Goal: Task Accomplishment & Management: Manage account settings

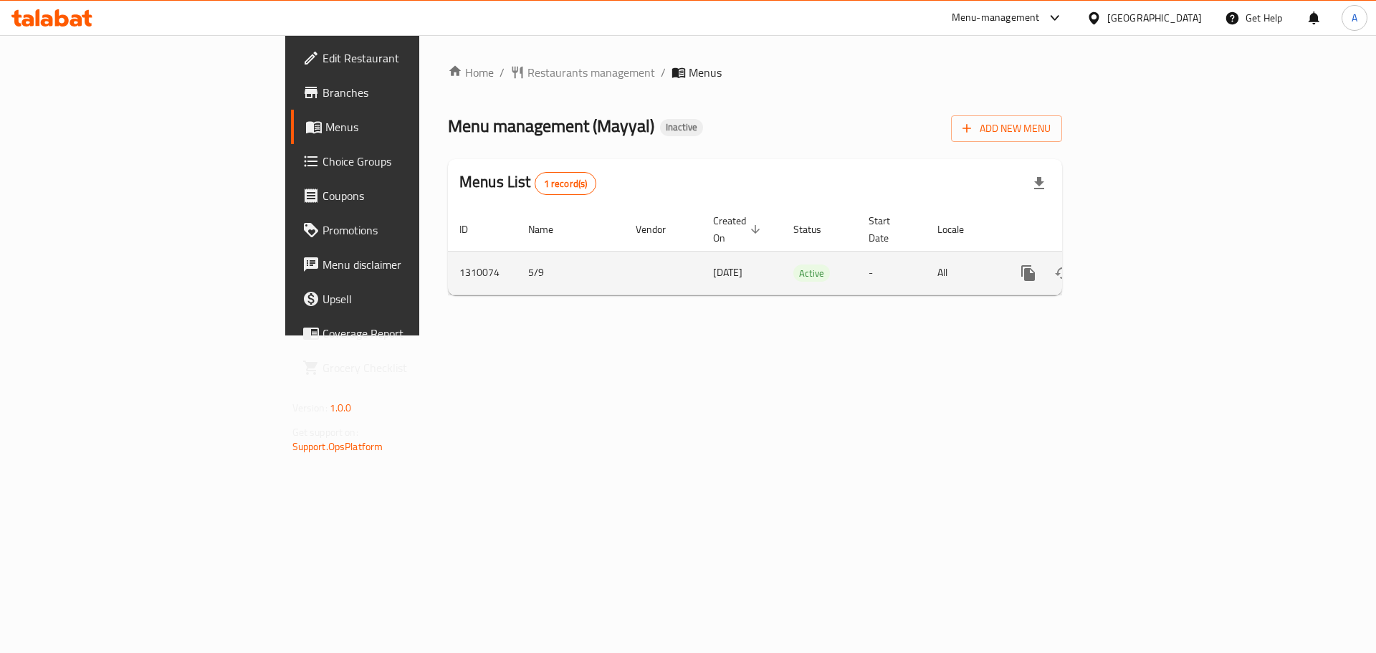
click at [1138, 267] on icon "enhanced table" at bounding box center [1131, 273] width 13 height 13
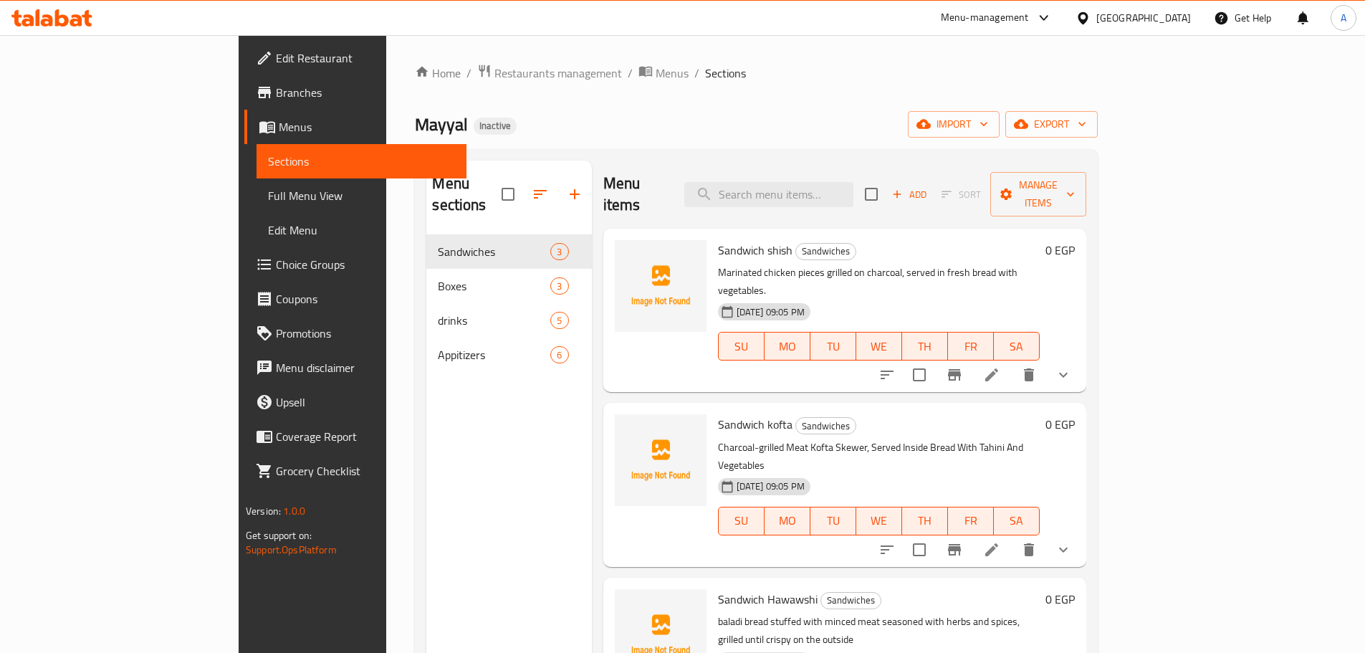
click at [1098, 142] on div "Home / Restaurants management / Menus / Sections Mayyal Inactive import export …" at bounding box center [756, 444] width 683 height 761
click at [1098, 135] on button "export" at bounding box center [1051, 124] width 92 height 27
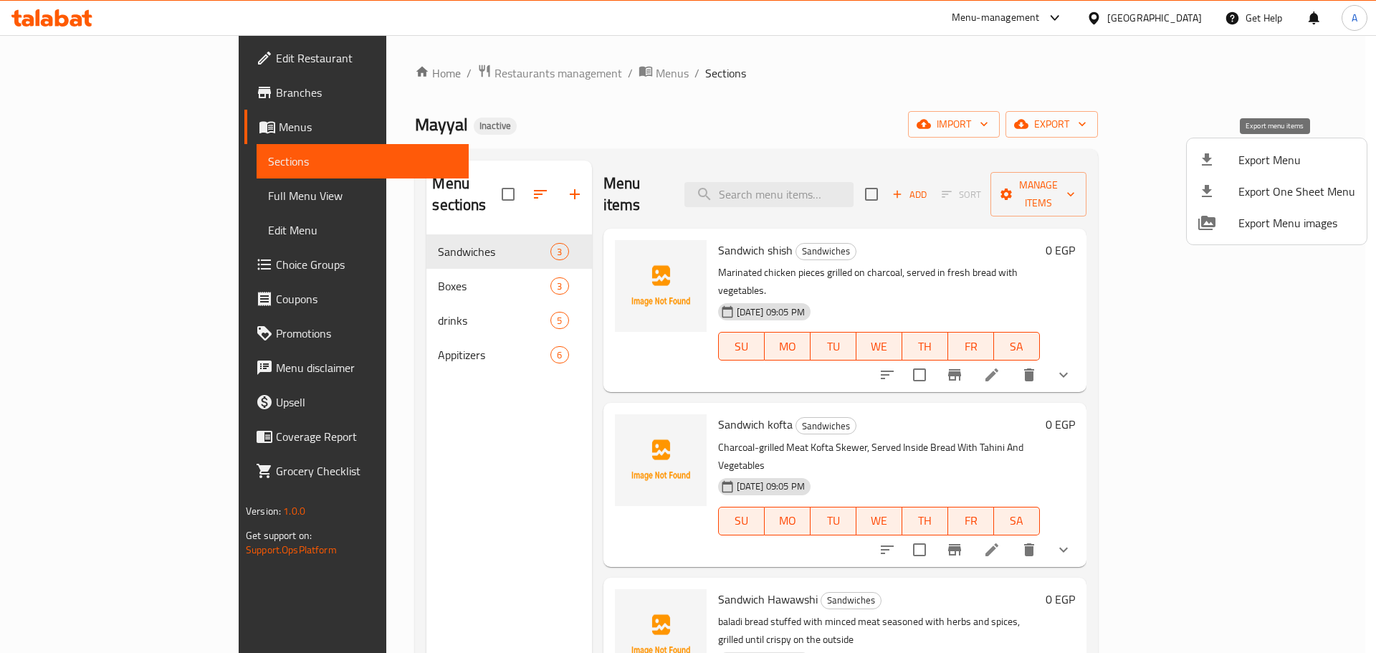
click at [1266, 161] on span "Export Menu" at bounding box center [1296, 159] width 117 height 17
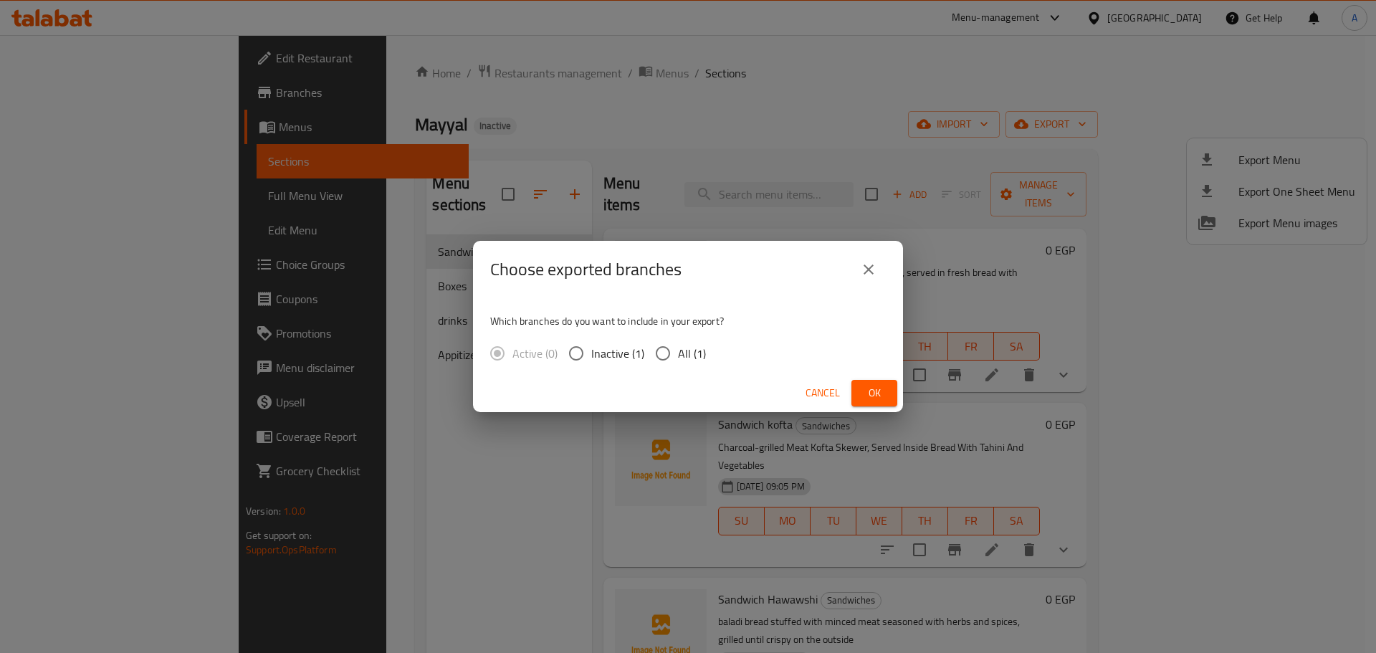
click at [686, 355] on span "All (1)" at bounding box center [692, 353] width 28 height 17
click at [678, 355] on input "All (1)" at bounding box center [663, 353] width 30 height 30
radio input "true"
click at [872, 391] on span "Ok" at bounding box center [874, 393] width 23 height 18
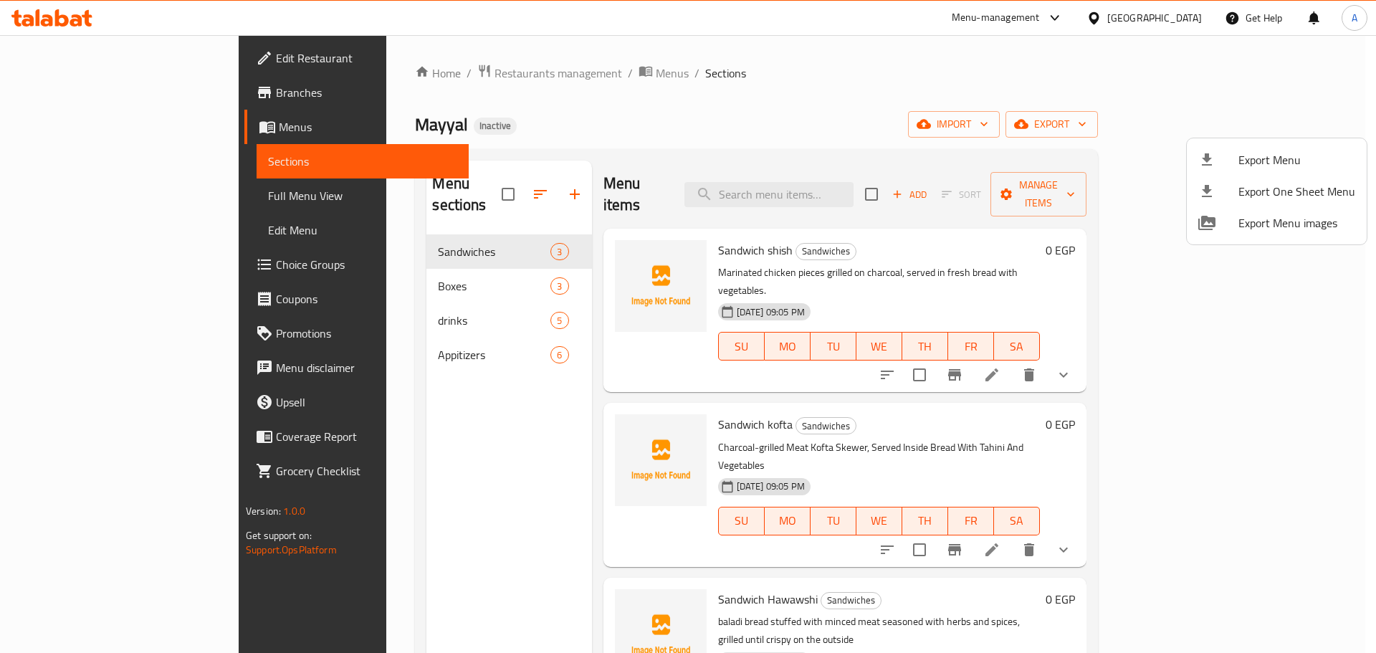
click at [451, 184] on div at bounding box center [688, 326] width 1376 height 653
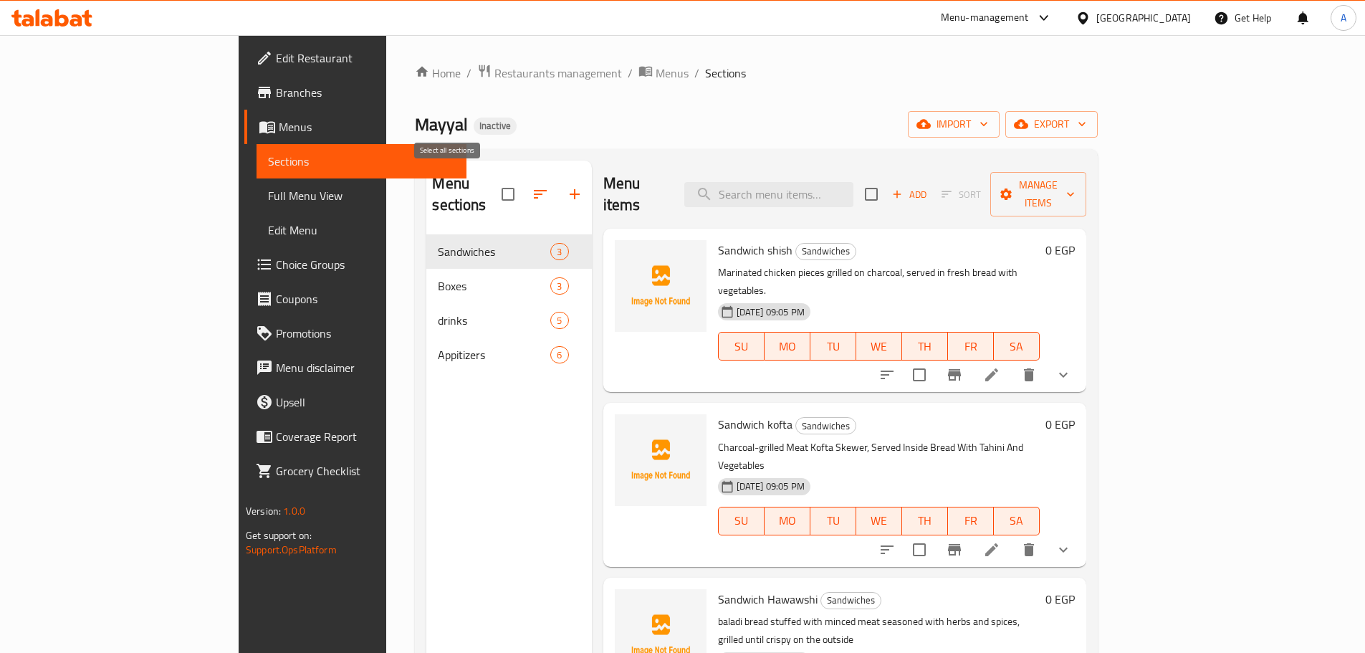
click at [493, 186] on input "checkbox" at bounding box center [508, 194] width 30 height 30
checkbox input "true"
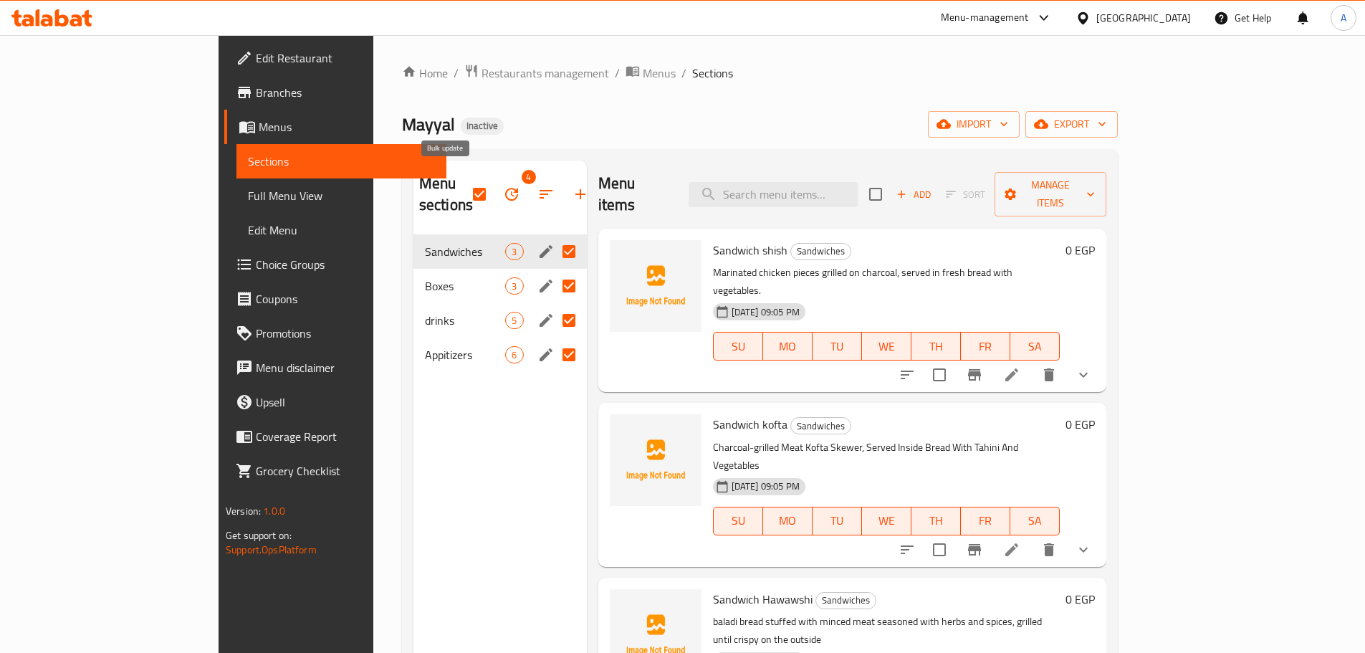
click at [494, 186] on button "button" at bounding box center [511, 194] width 34 height 34
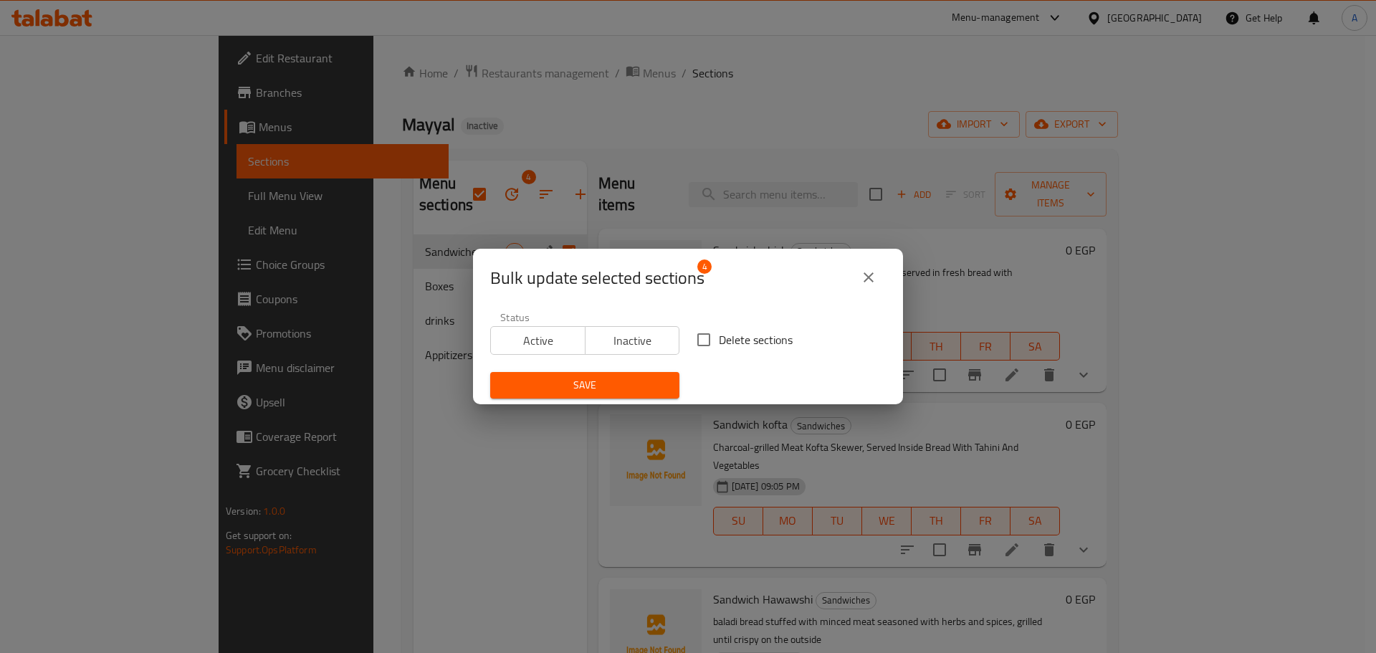
click at [749, 338] on span "Delete sections" at bounding box center [756, 339] width 74 height 17
click at [719, 338] on input "Delete sections" at bounding box center [704, 340] width 30 height 30
checkbox input "true"
click at [613, 403] on div "Save" at bounding box center [585, 385] width 206 height 44
drag, startPoint x: 621, startPoint y: 381, endPoint x: 641, endPoint y: 371, distance: 22.4
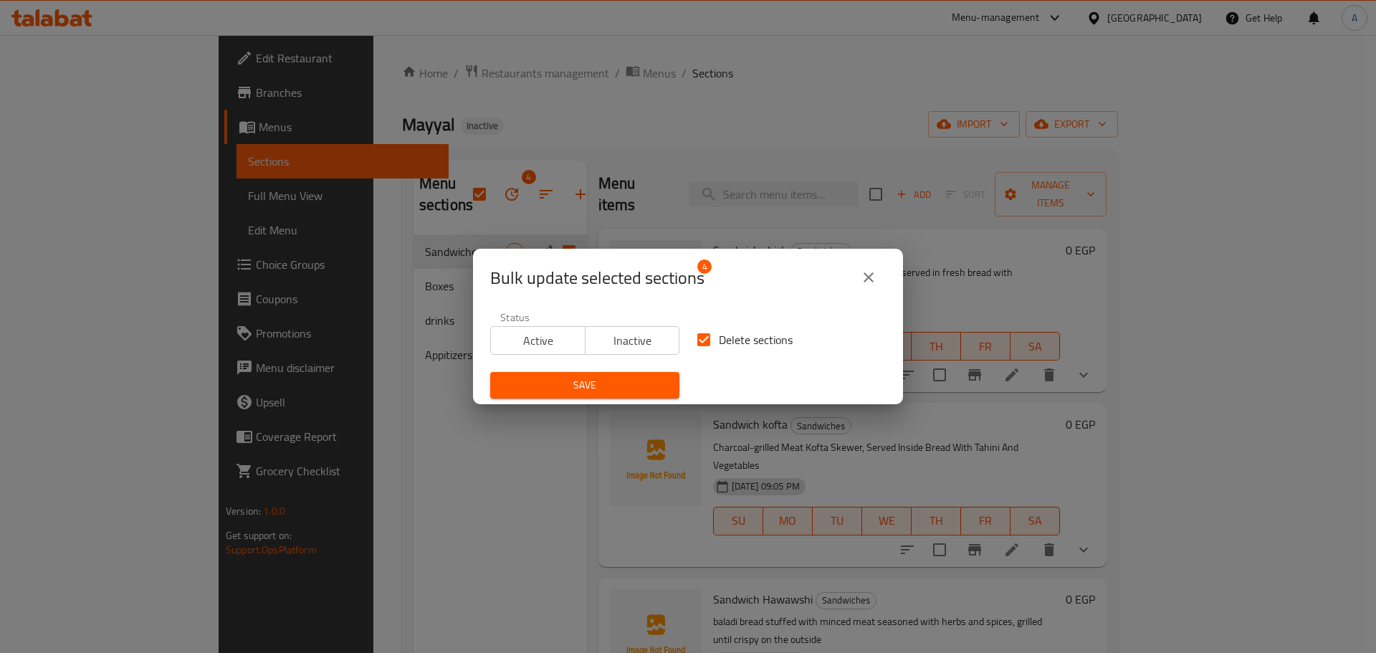
click at [621, 381] on span "Save" at bounding box center [585, 385] width 166 height 18
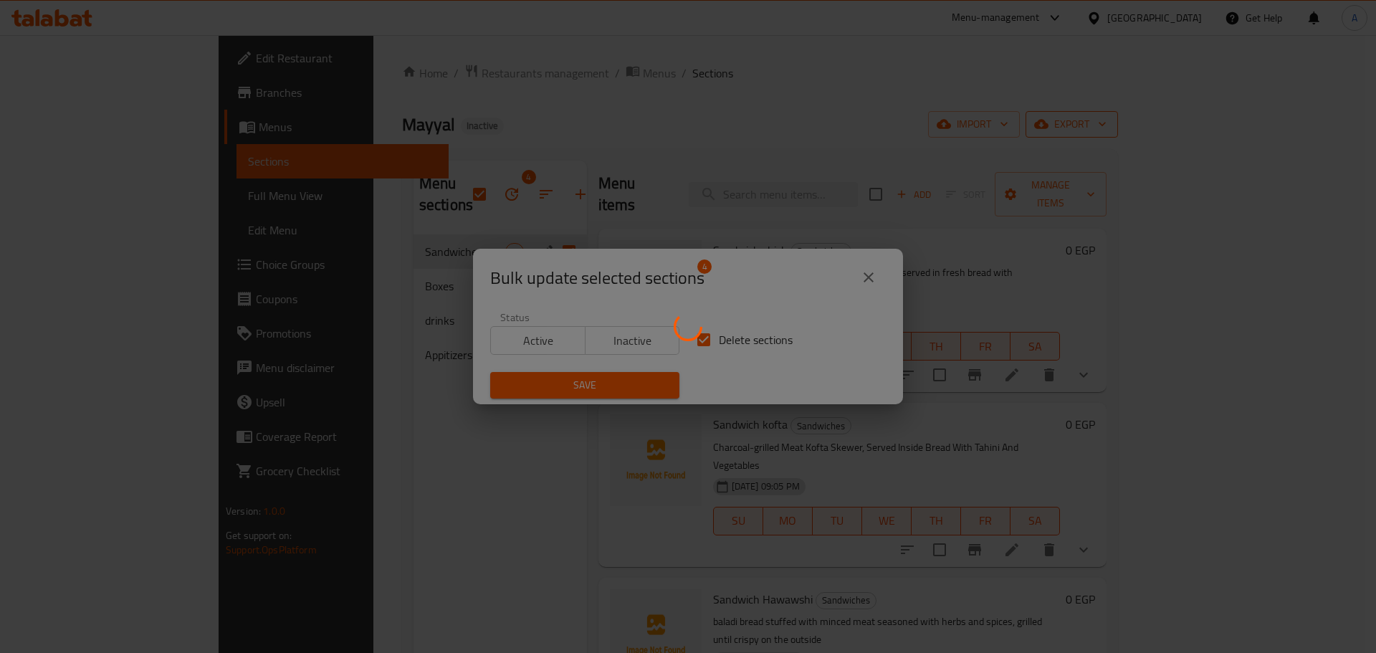
checkbox input "false"
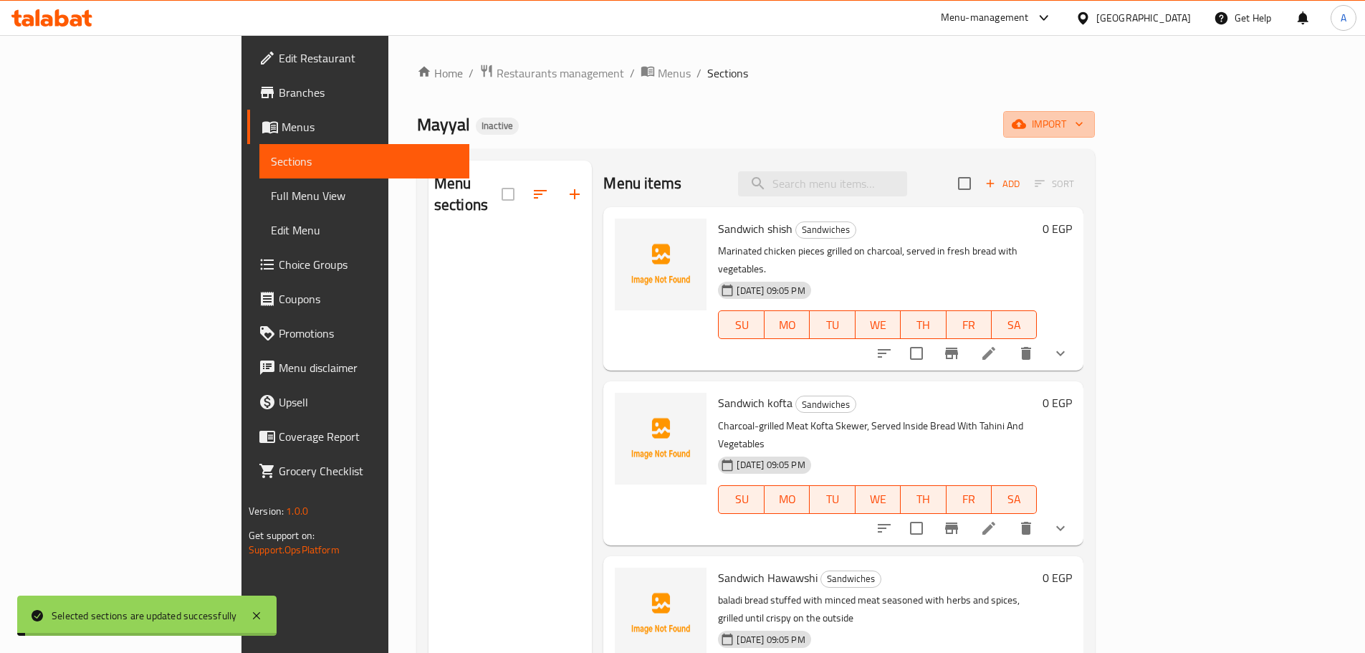
click at [1083, 125] on span "import" at bounding box center [1049, 124] width 69 height 18
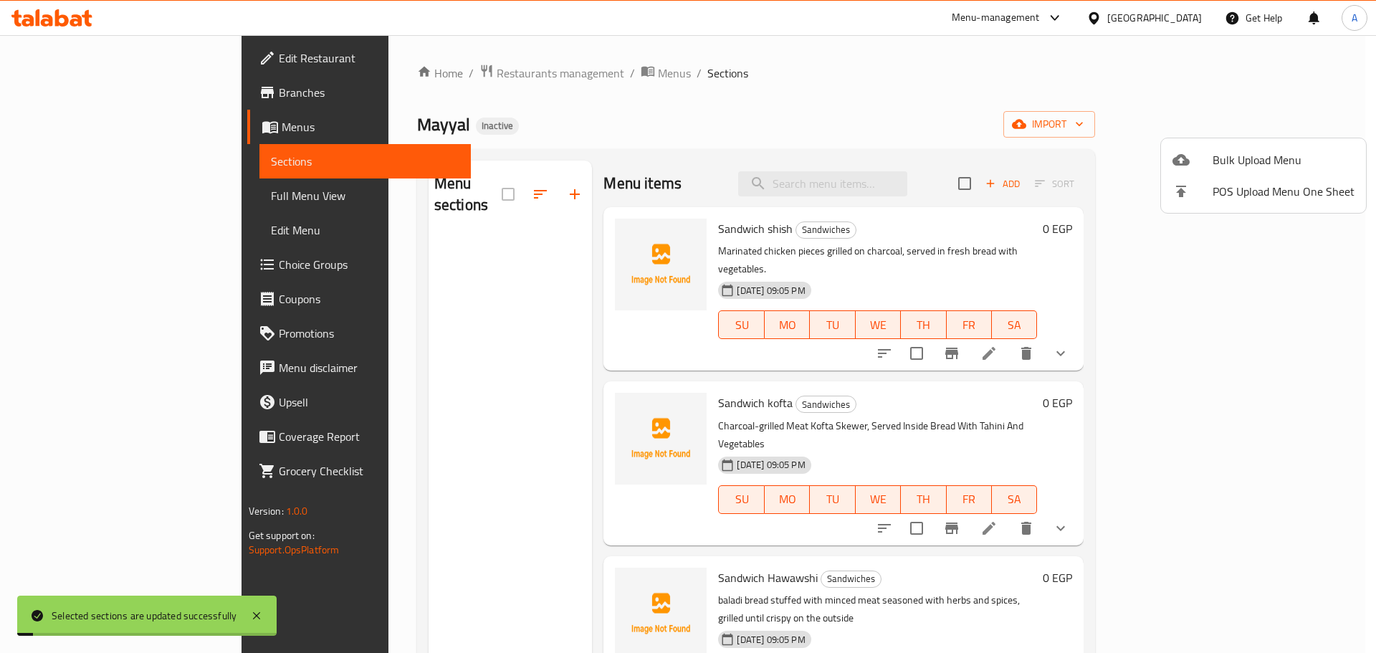
click at [1270, 151] on span "Bulk Upload Menu" at bounding box center [1283, 159] width 142 height 17
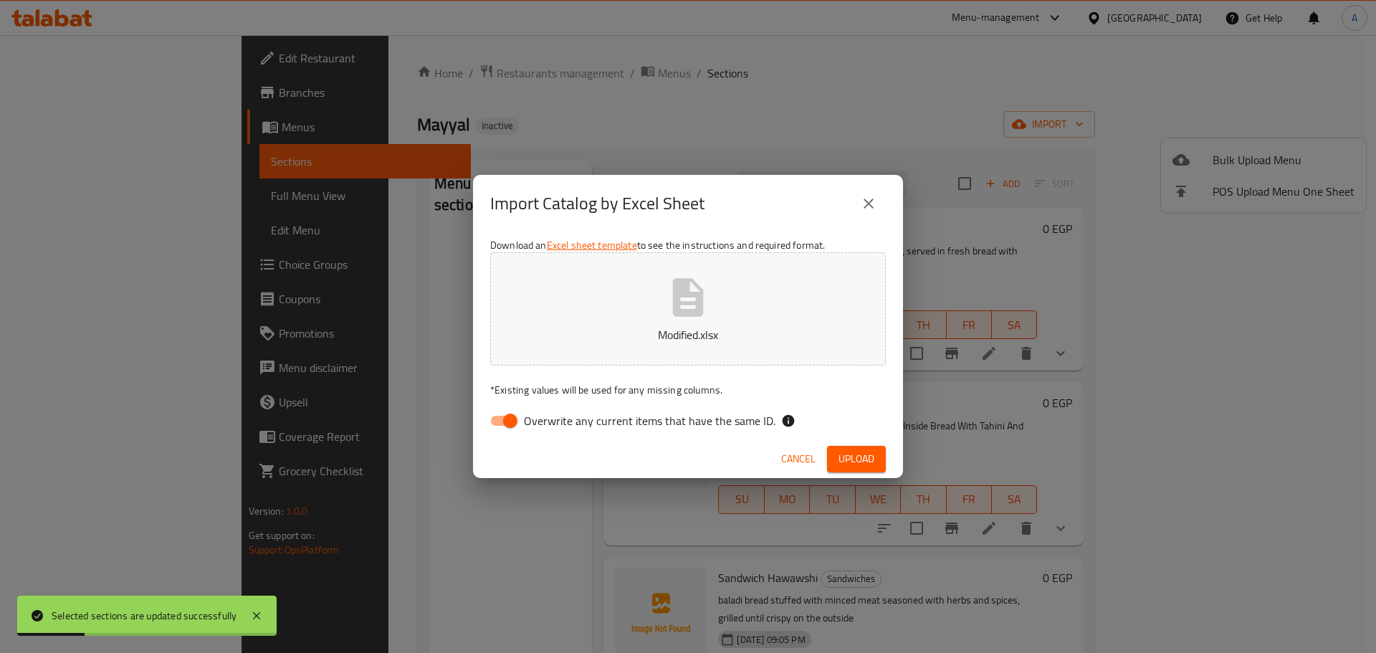
drag, startPoint x: 734, startPoint y: 399, endPoint x: 735, endPoint y: 407, distance: 8.0
click at [735, 403] on div "Download an Excel sheet template to see the instructions and required format. M…" at bounding box center [688, 336] width 430 height 208
click at [737, 413] on span "Overwrite any current items that have the same ID." at bounding box center [650, 420] width 252 height 17
click at [551, 413] on input "Overwrite any current items that have the same ID." at bounding box center [510, 420] width 82 height 27
checkbox input "false"
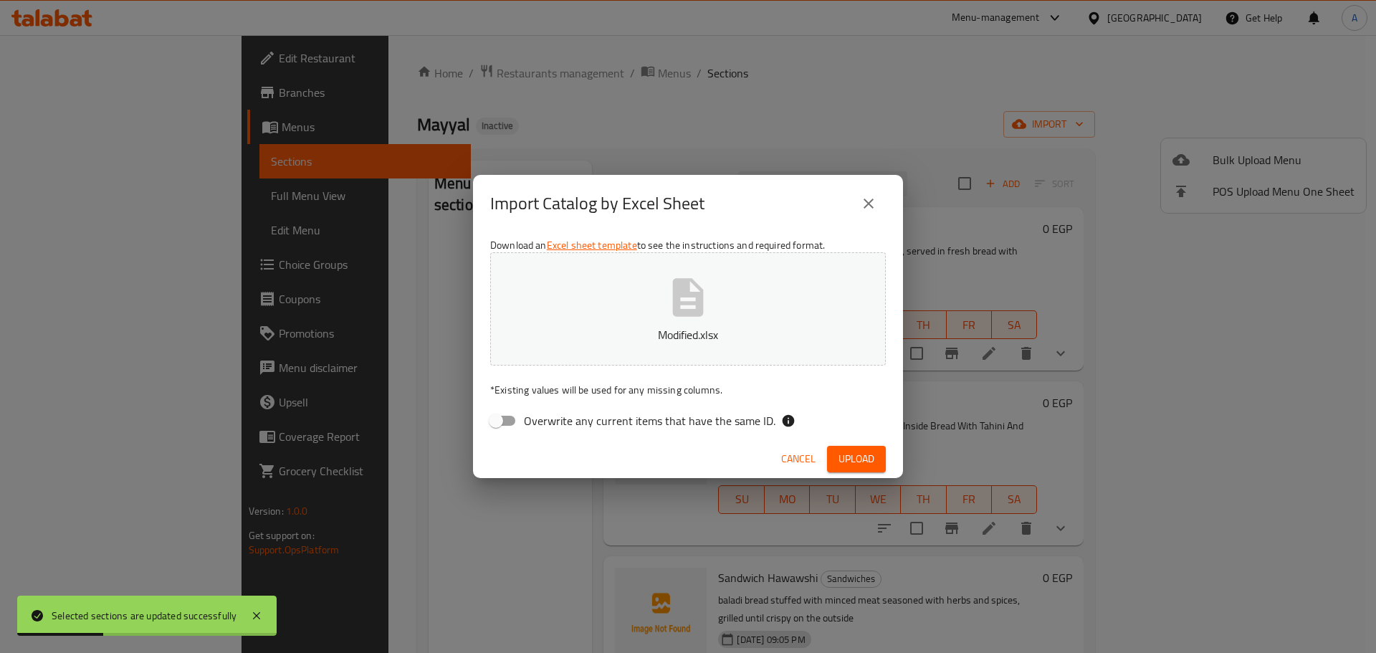
click at [876, 461] on button "Upload" at bounding box center [856, 459] width 59 height 27
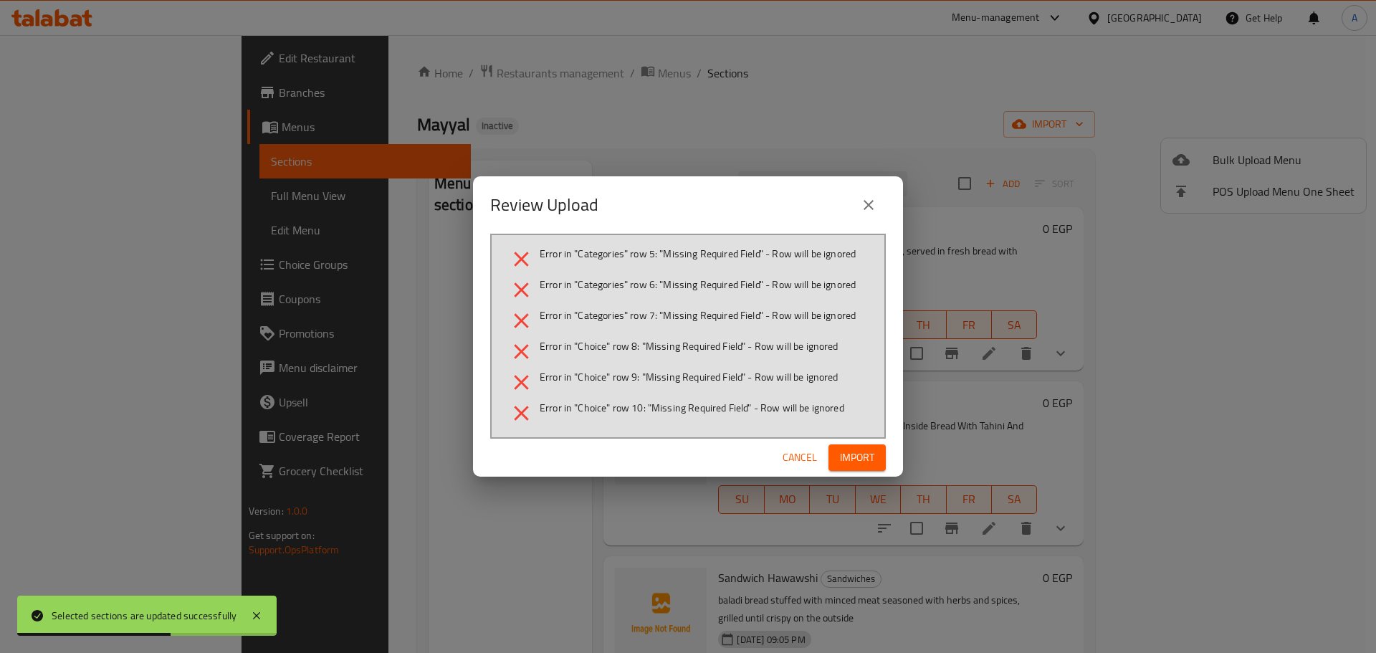
click at [848, 449] on span "Import" at bounding box center [857, 458] width 34 height 18
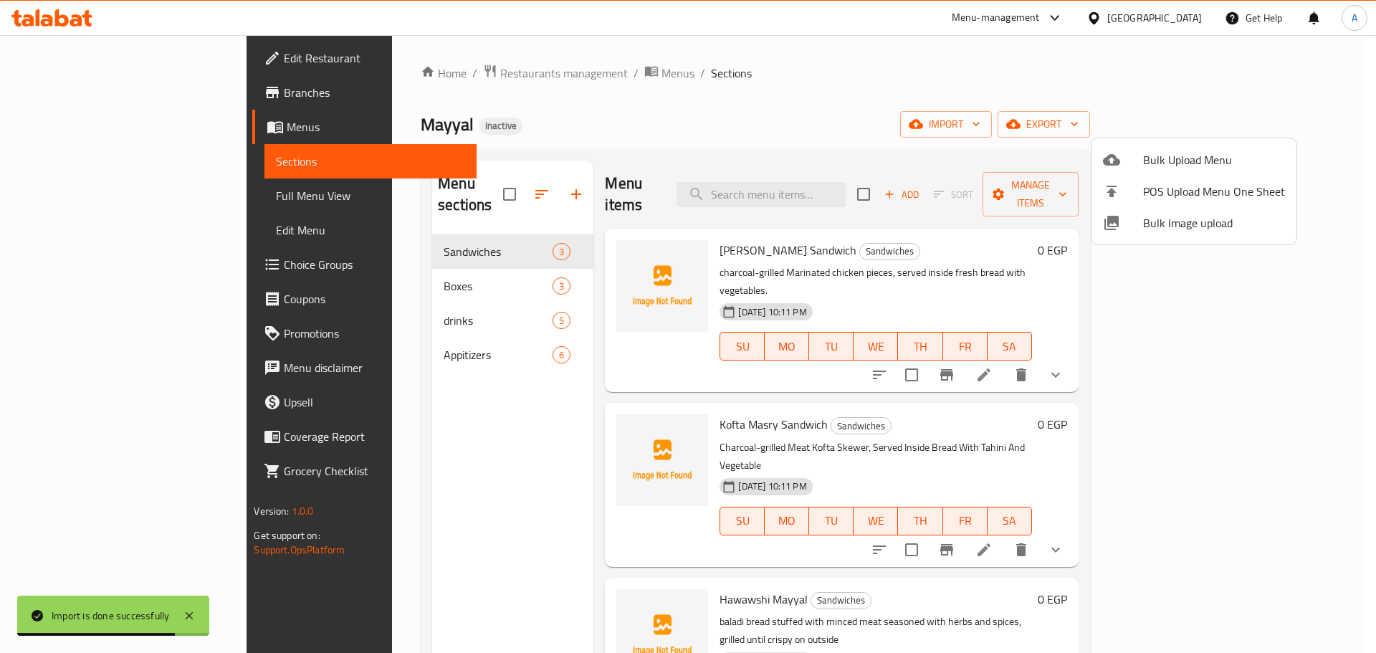
drag, startPoint x: 800, startPoint y: 125, endPoint x: 479, endPoint y: 161, distance: 323.0
click at [799, 125] on div at bounding box center [688, 326] width 1376 height 653
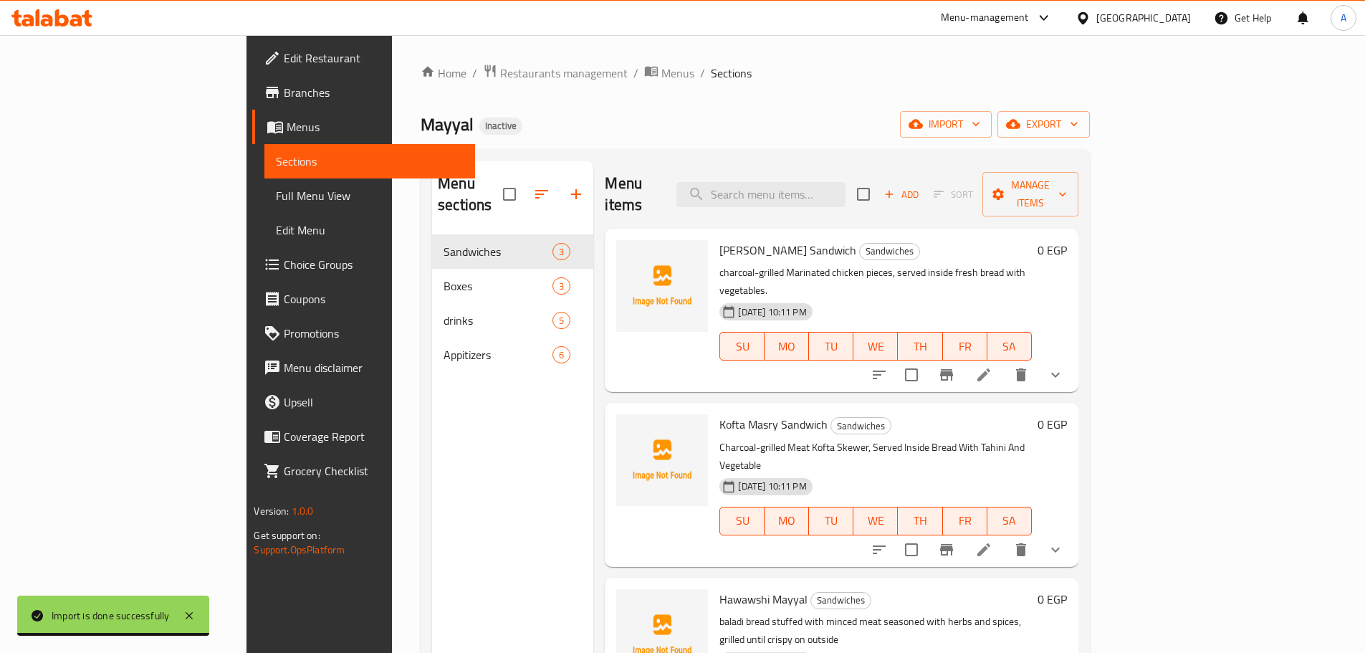
click at [264, 204] on link "Full Menu View" at bounding box center [369, 195] width 210 height 34
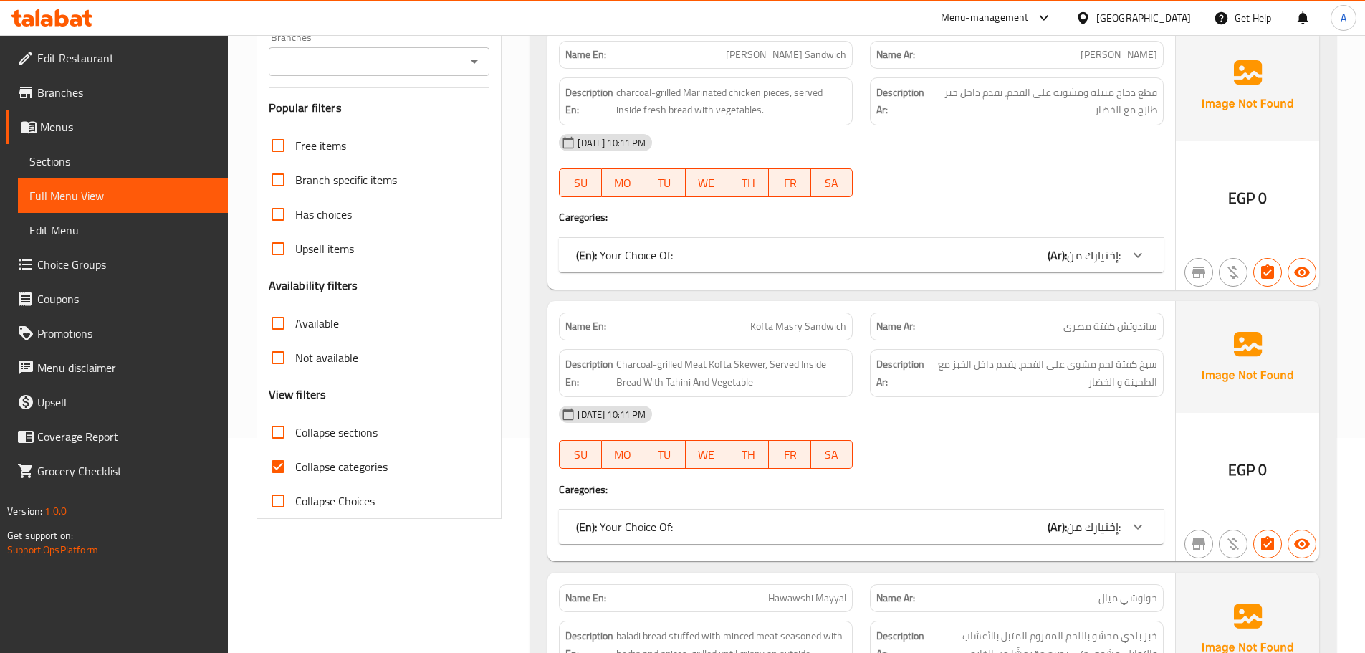
scroll to position [358, 0]
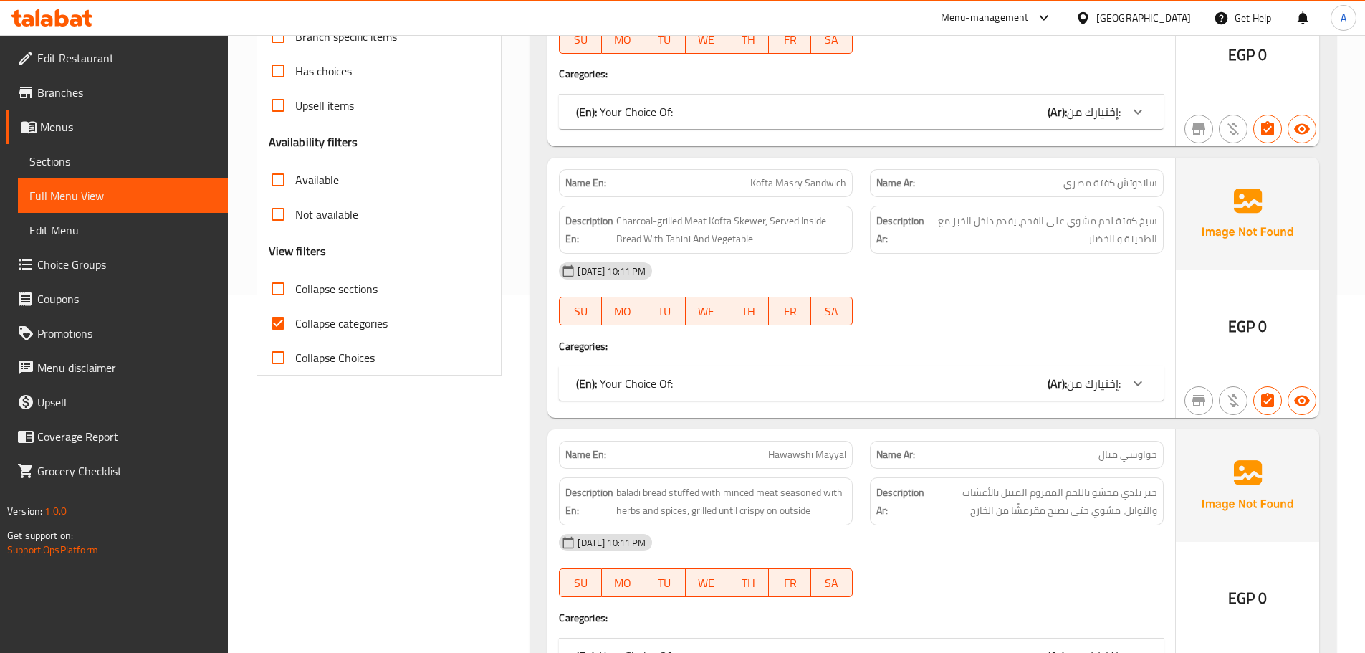
click at [270, 297] on input "Collapse sections" at bounding box center [278, 289] width 34 height 34
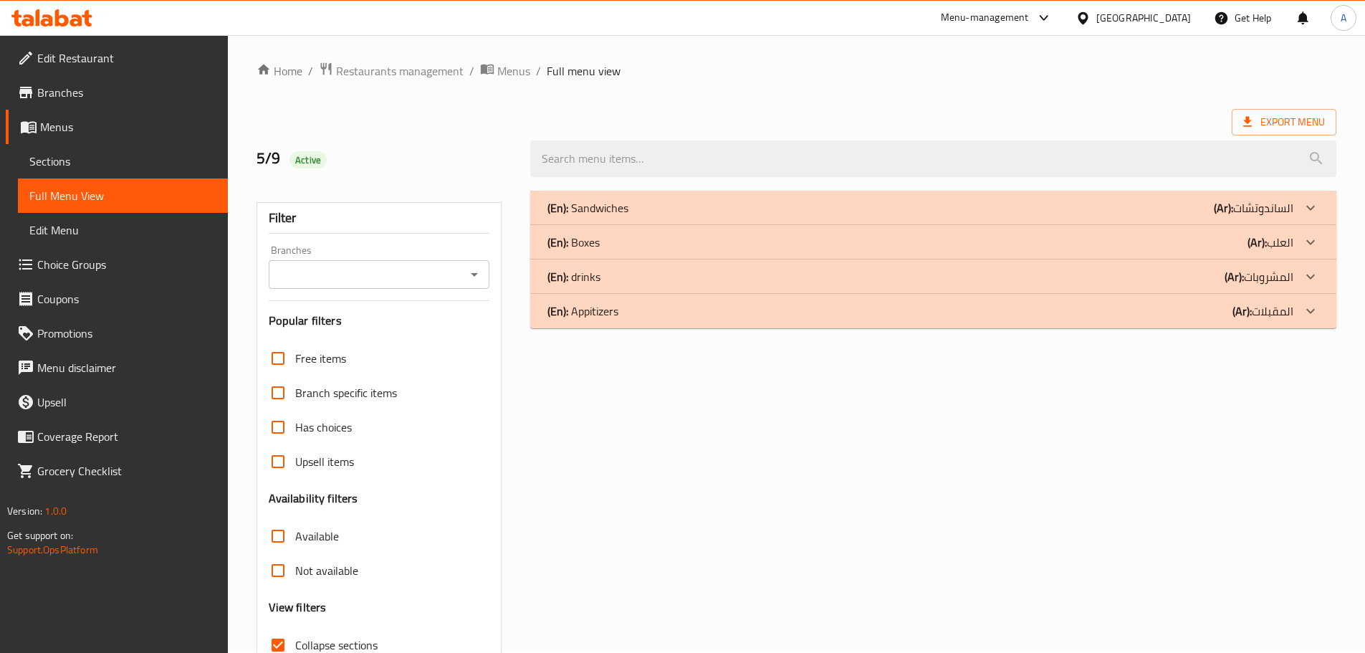
scroll to position [0, 0]
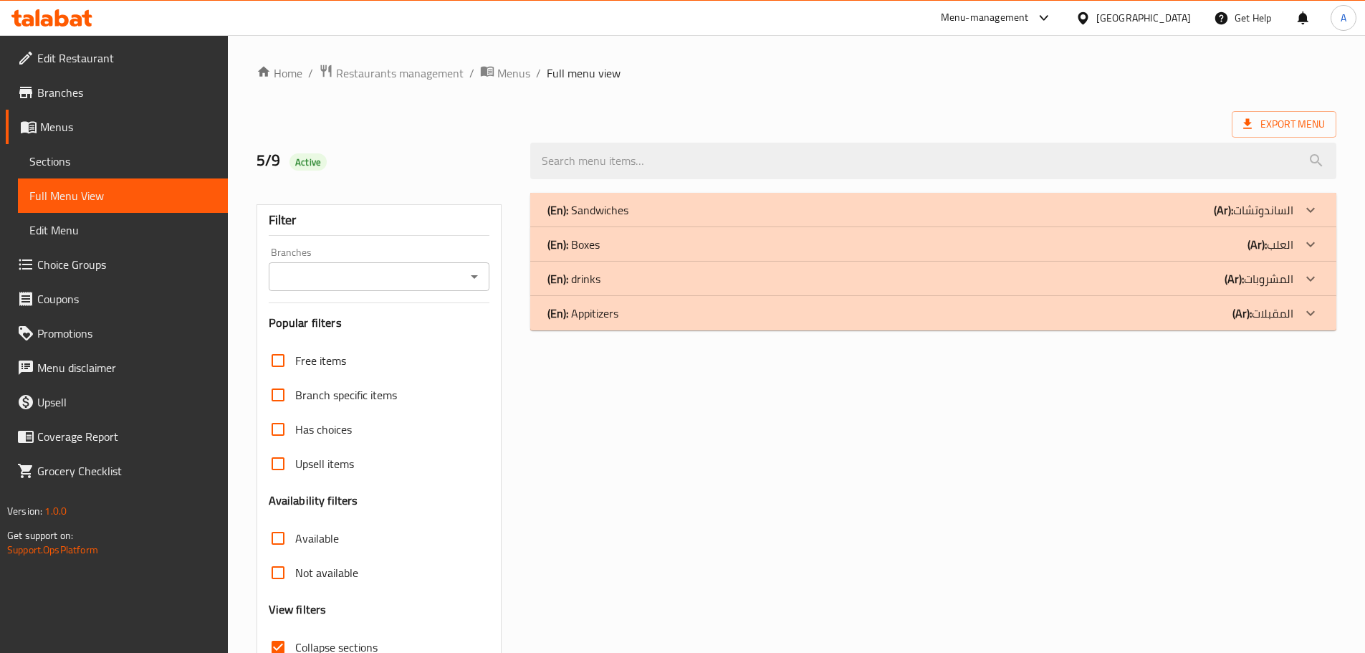
click at [643, 308] on div "(En): Appitizers (Ar): المقبلات" at bounding box center [920, 313] width 746 height 17
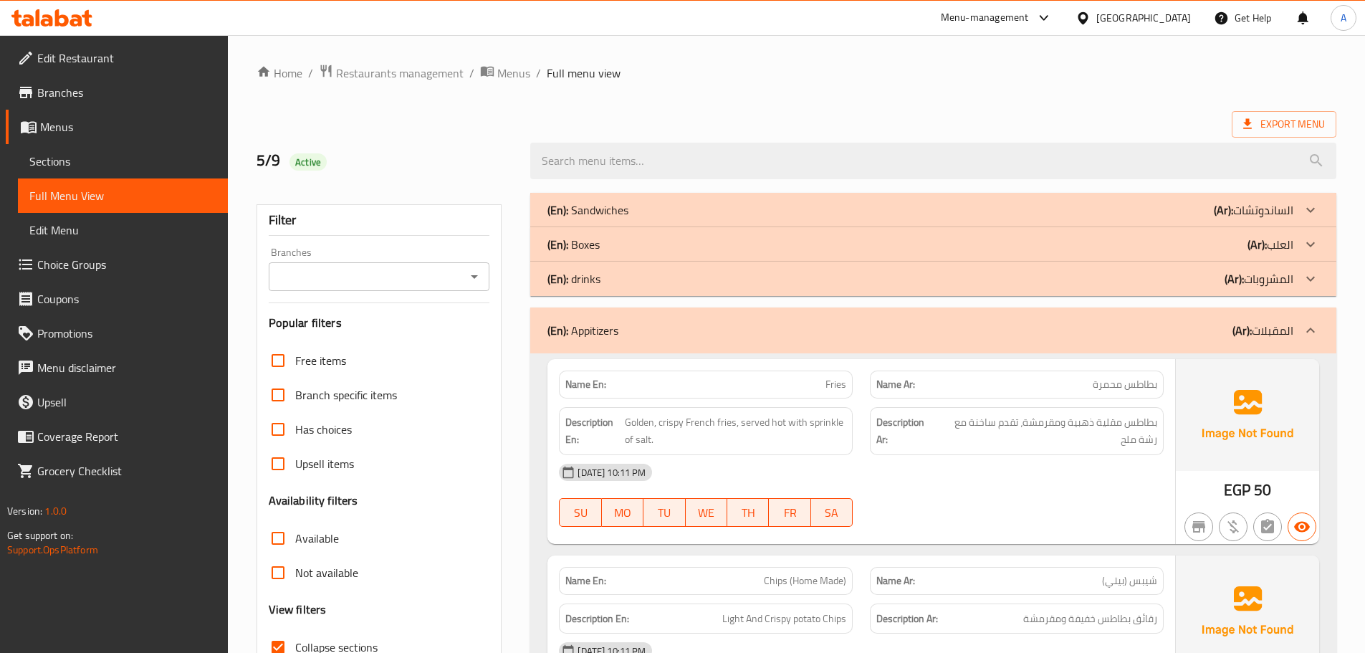
click at [658, 335] on div "(En): Appitizers (Ar): المقبلات" at bounding box center [920, 330] width 746 height 17
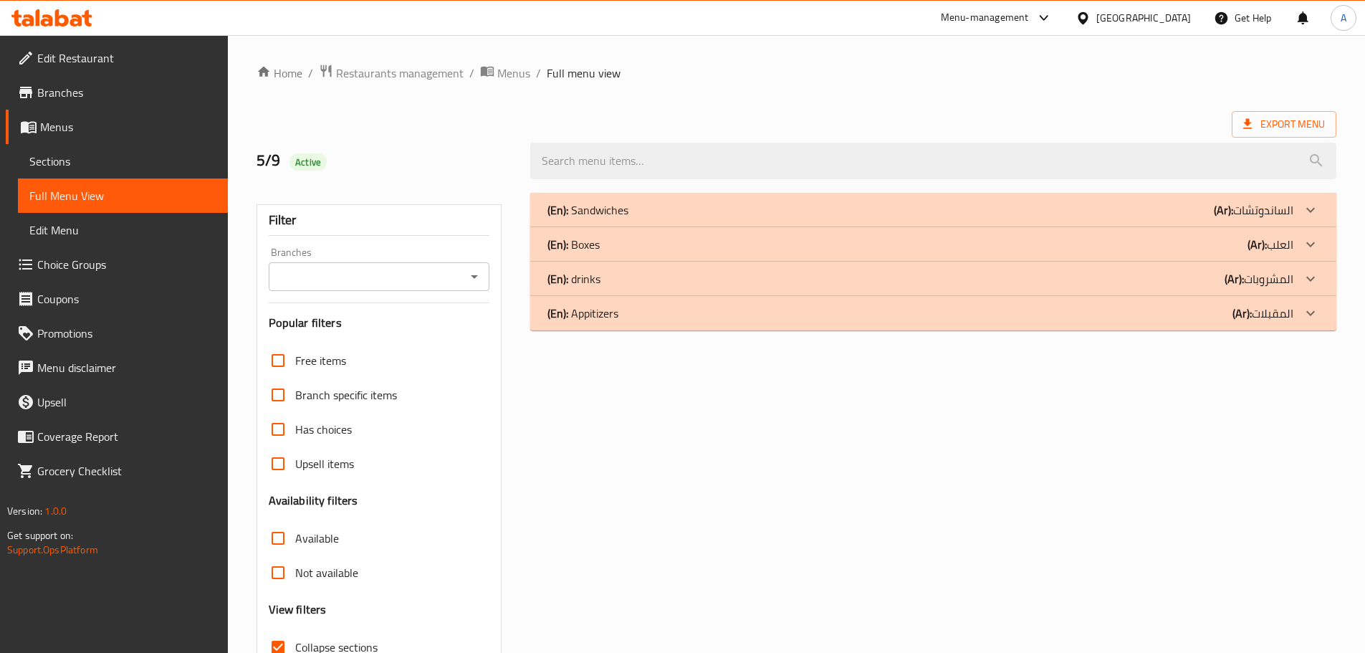
click at [638, 294] on div "(En): drinks (Ar): المشروبات" at bounding box center [933, 279] width 806 height 34
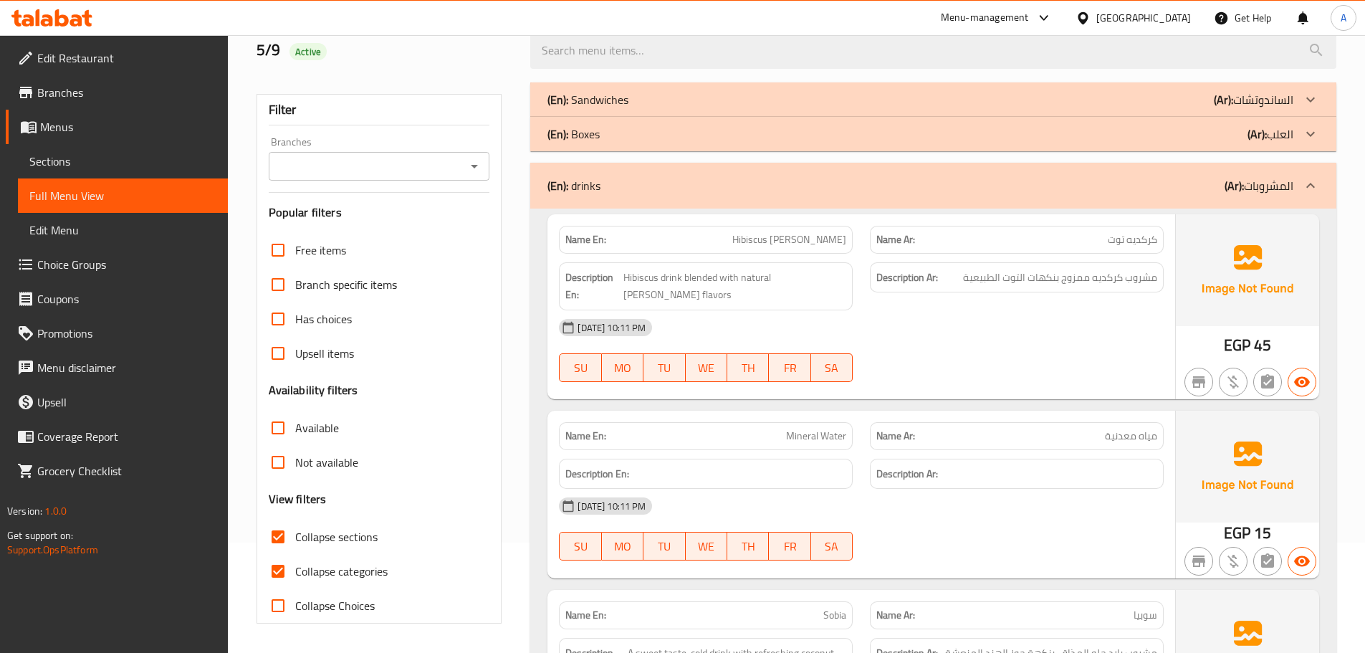
scroll to position [32, 0]
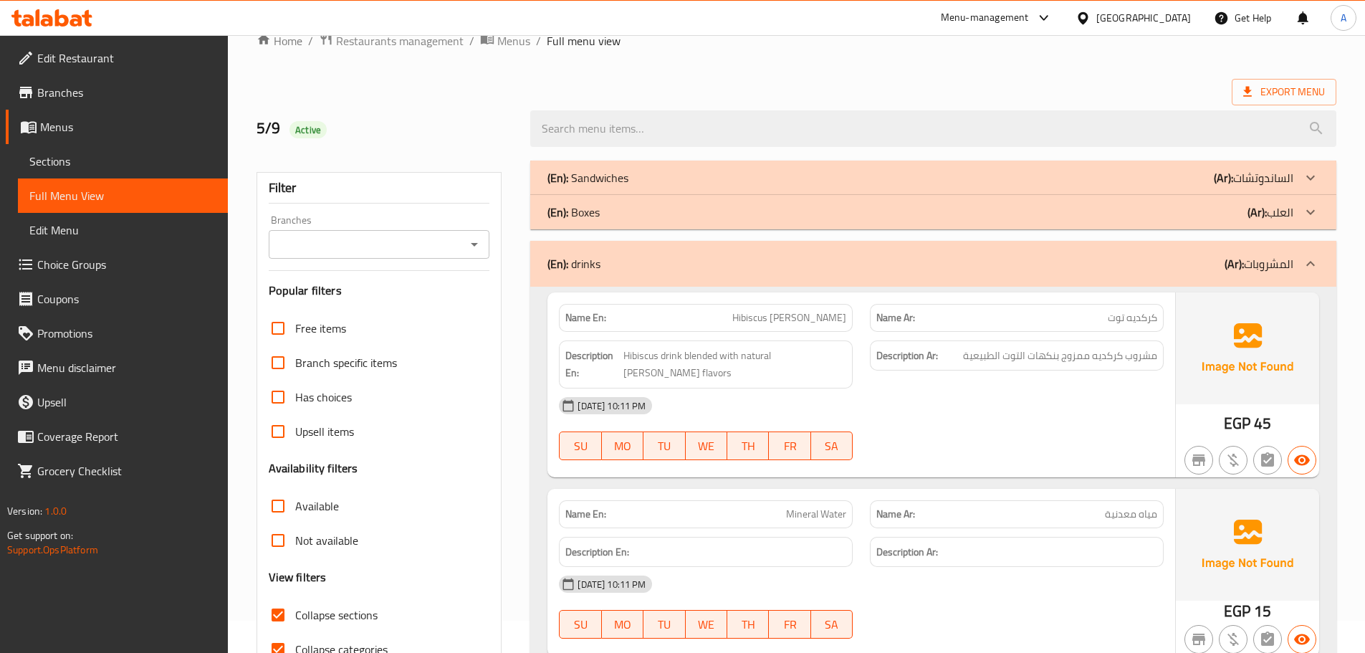
click at [633, 265] on div "(En): drinks (Ar): المشروبات" at bounding box center [920, 263] width 746 height 17
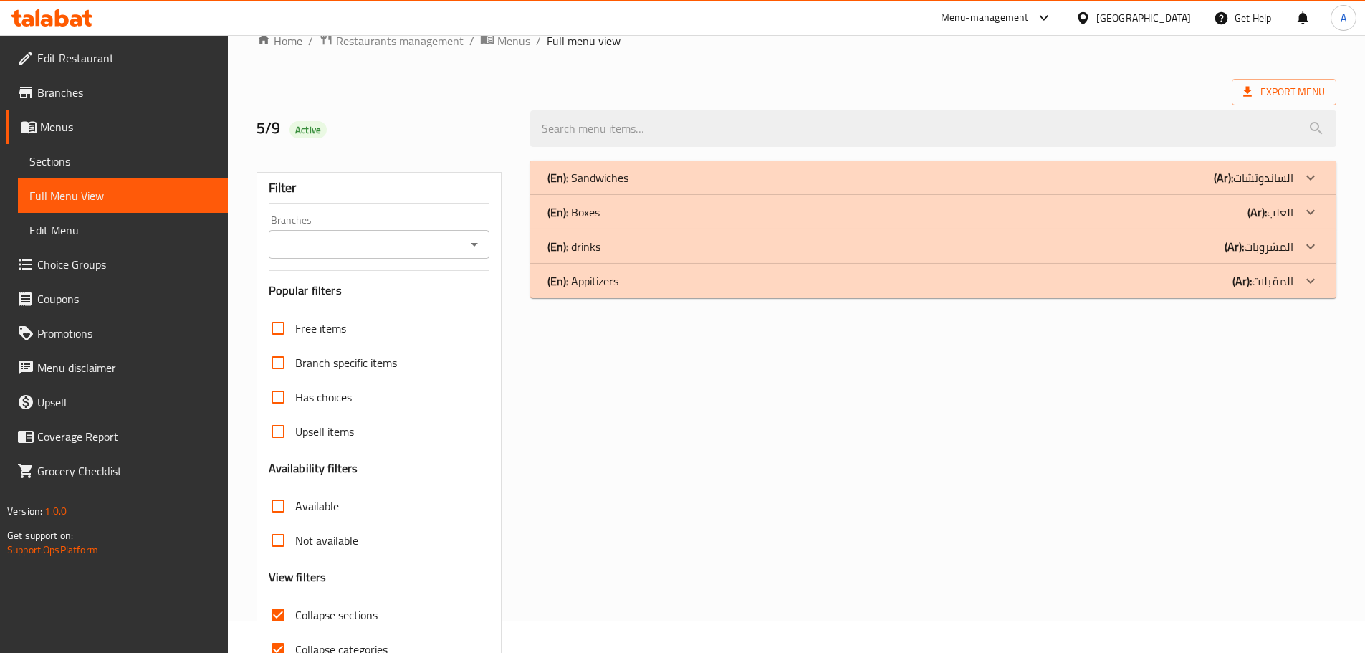
click at [617, 219] on div "(En): Boxes (Ar): العلب" at bounding box center [920, 212] width 746 height 17
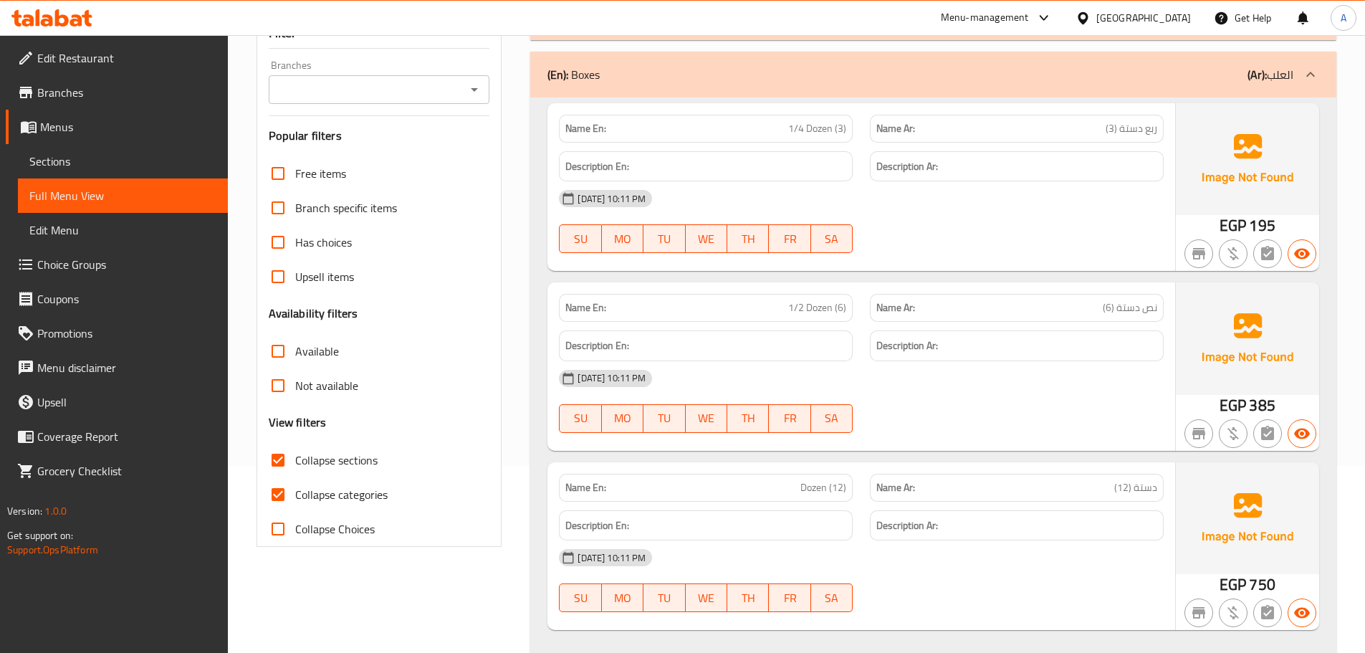
scroll to position [0, 0]
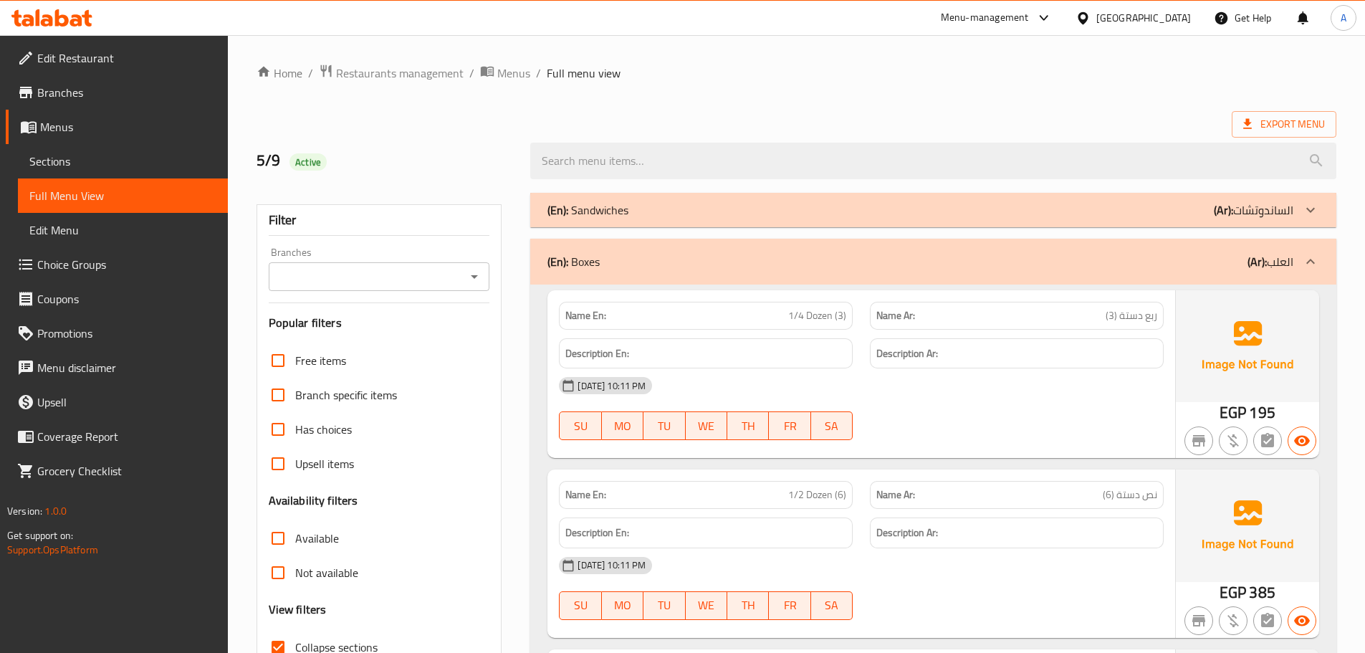
click at [623, 272] on div "(En): Boxes (Ar): العلب" at bounding box center [933, 262] width 806 height 46
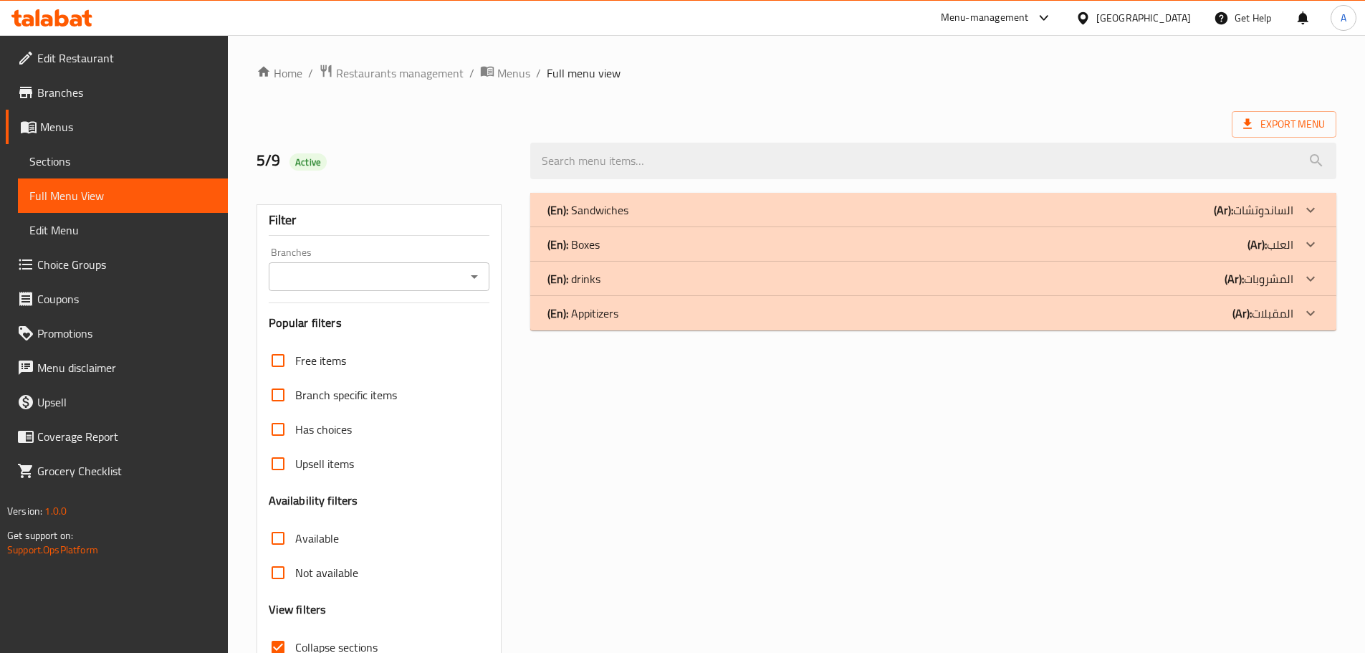
click at [621, 223] on div "(En): Sandwiches (Ar): الساندوتشات" at bounding box center [933, 210] width 806 height 34
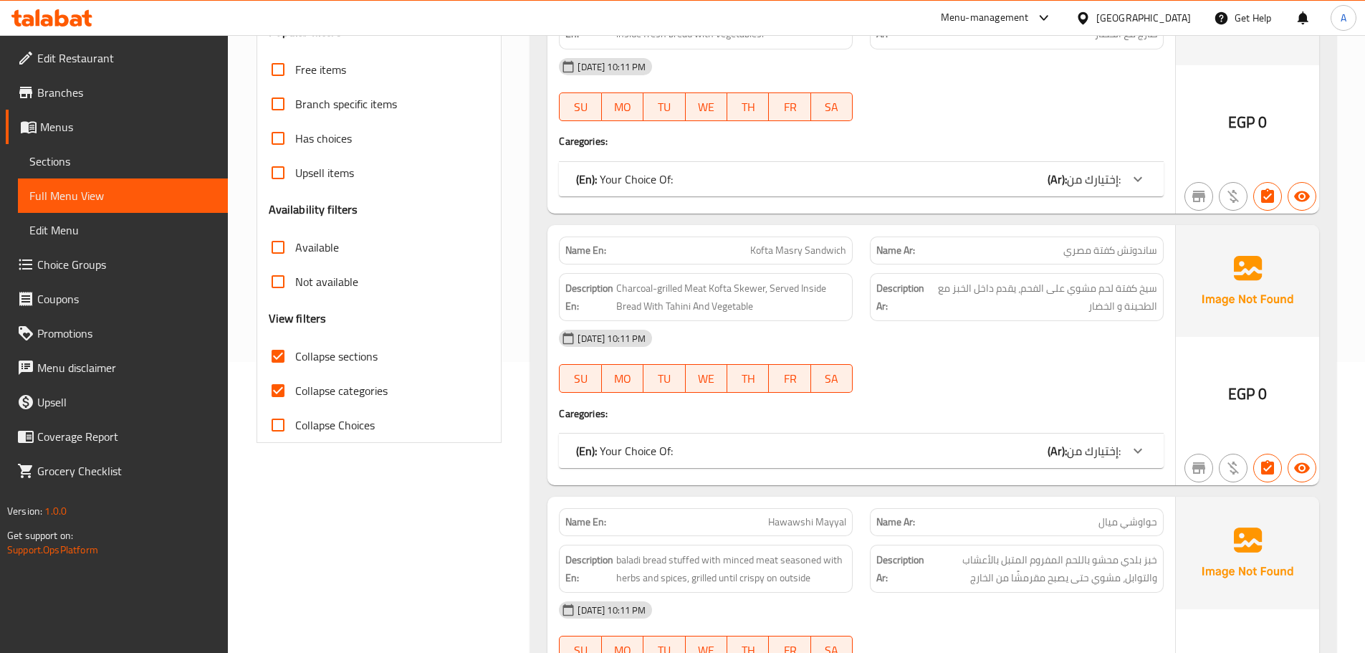
scroll to position [568, 0]
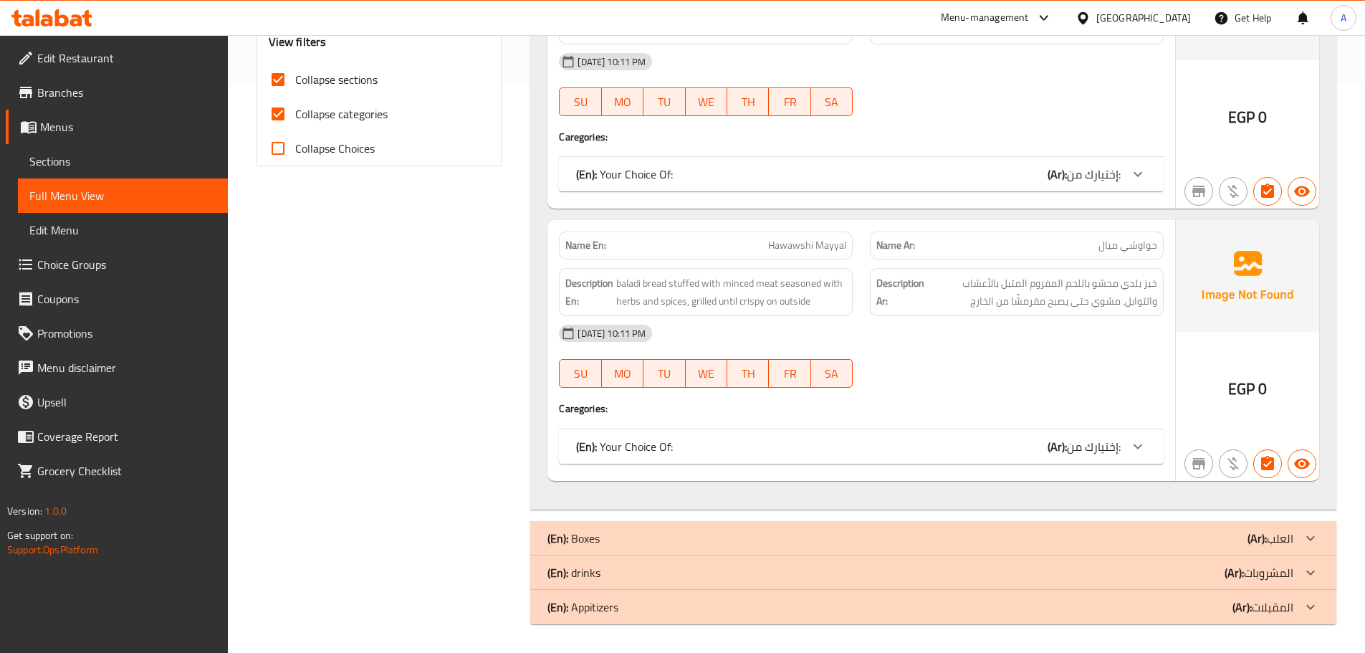
click at [406, 252] on div "Filter Branches Branches Popular filters Free items Branch specific items Has c…" at bounding box center [385, 125] width 274 height 1016
click at [277, 82] on input "Collapse sections" at bounding box center [278, 79] width 34 height 34
checkbox input "false"
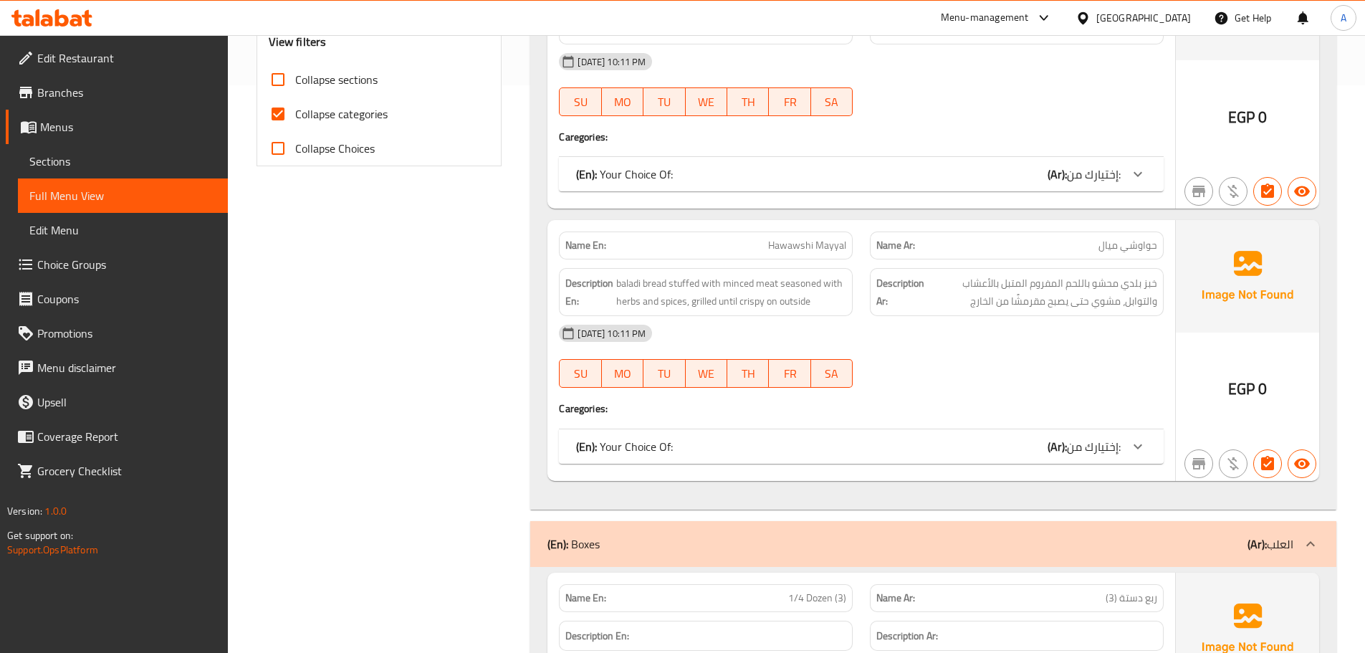
click at [290, 115] on input "Collapse categories" at bounding box center [278, 114] width 34 height 34
checkbox input "false"
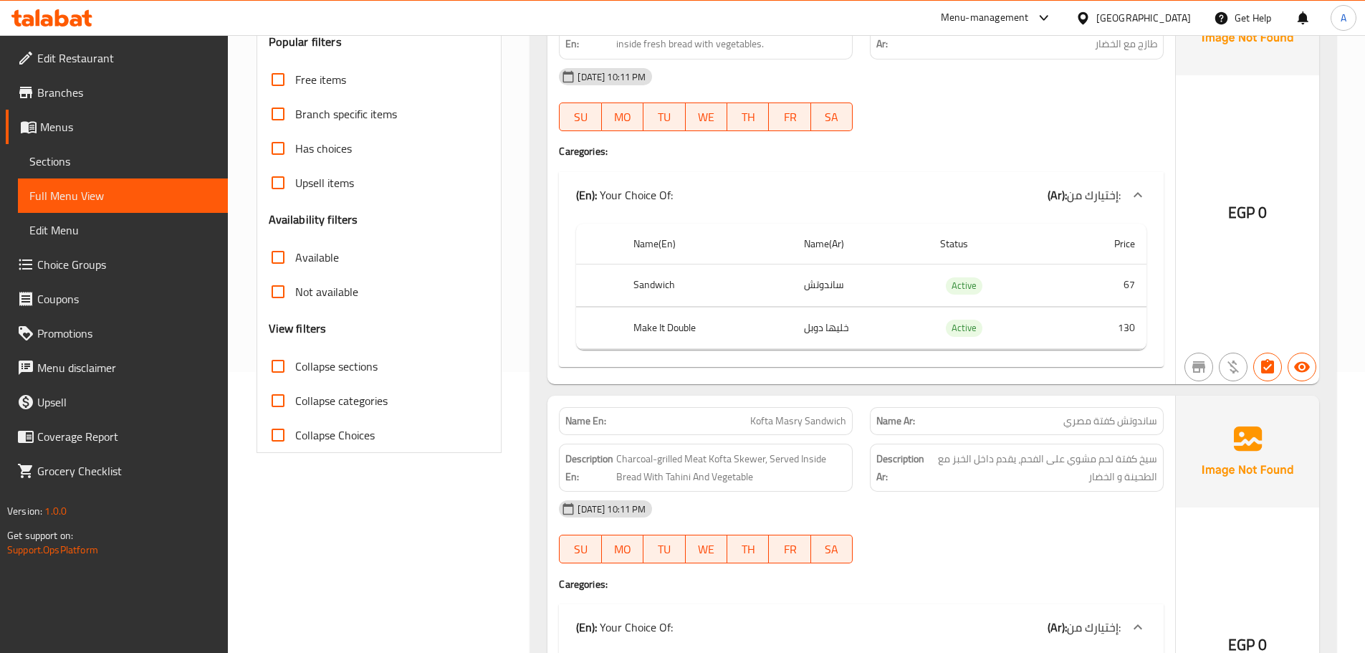
scroll to position [808, 0]
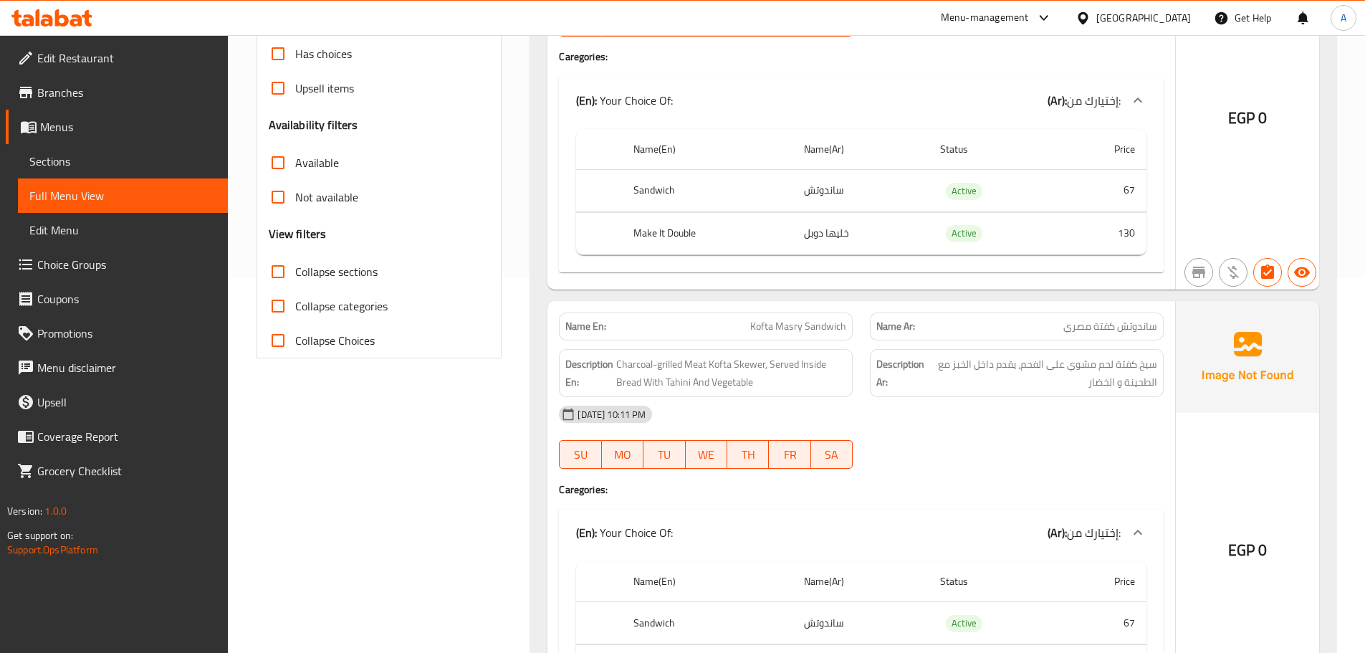
click at [1028, 96] on div "(En): Your Choice Of: (Ar): إختيارك من:" at bounding box center [848, 100] width 545 height 17
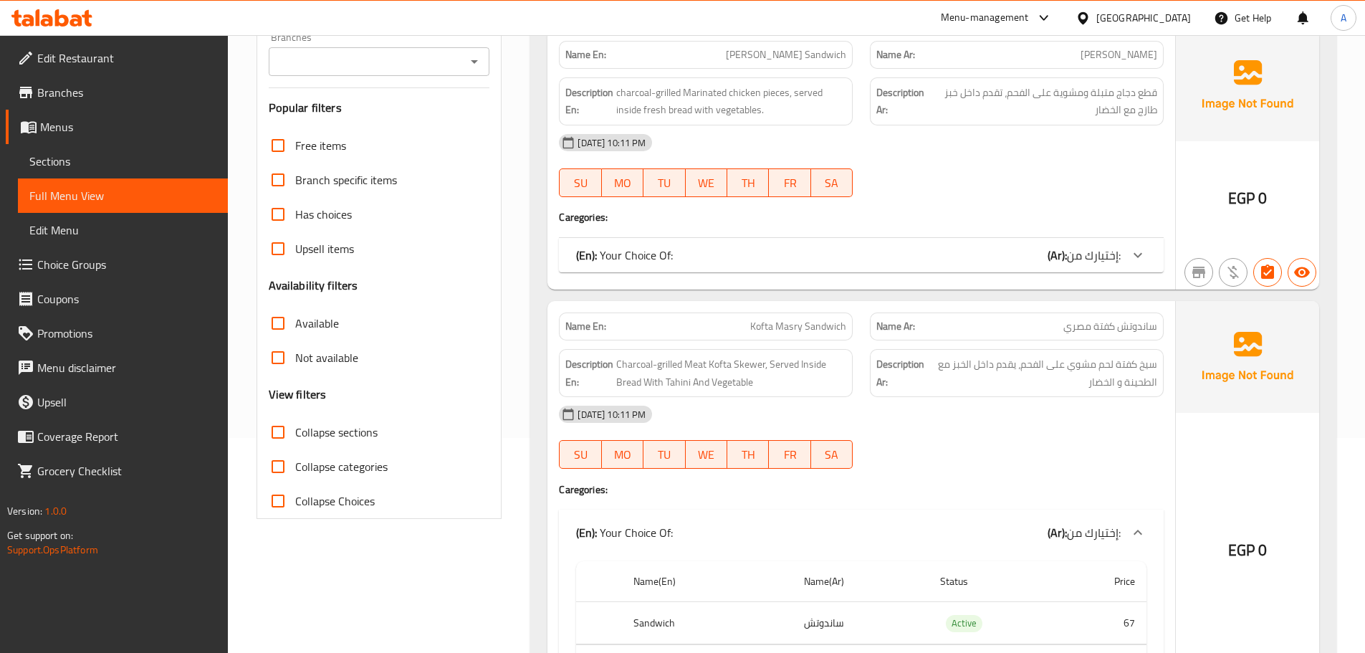
click at [990, 247] on div "(En): Your Choice Of: (Ar): إختيارك من:" at bounding box center [848, 255] width 545 height 17
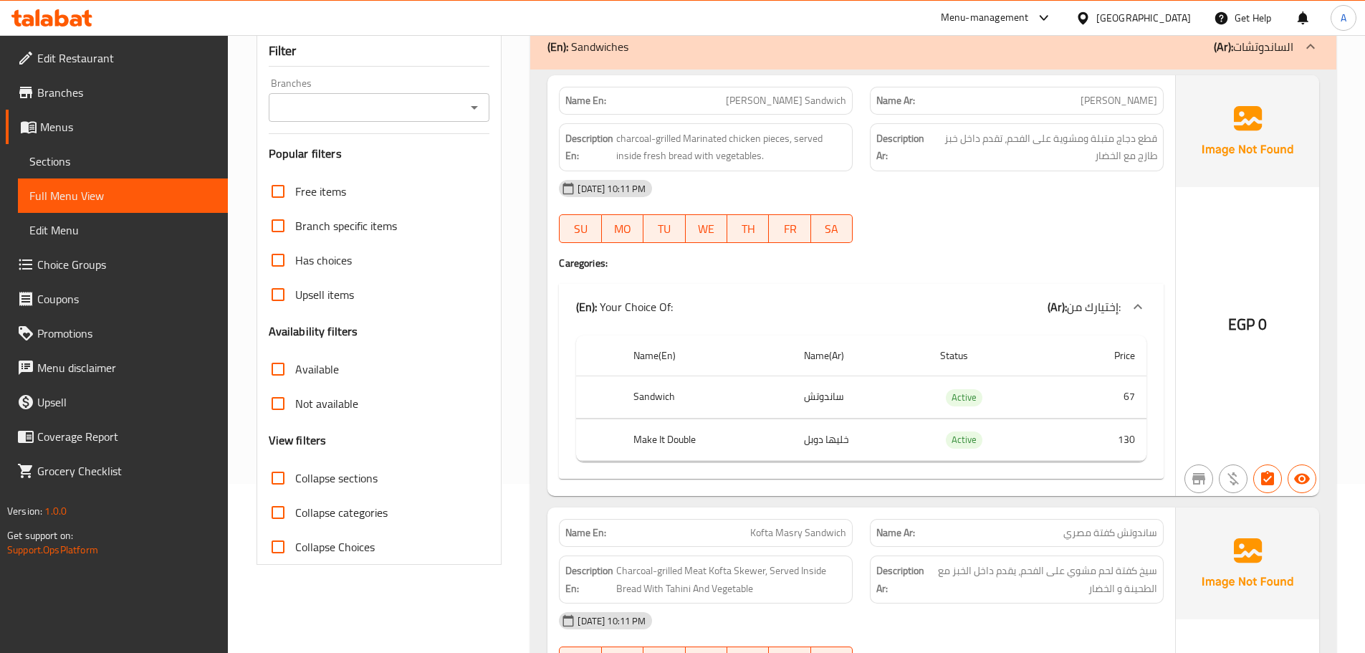
scroll to position [161, 0]
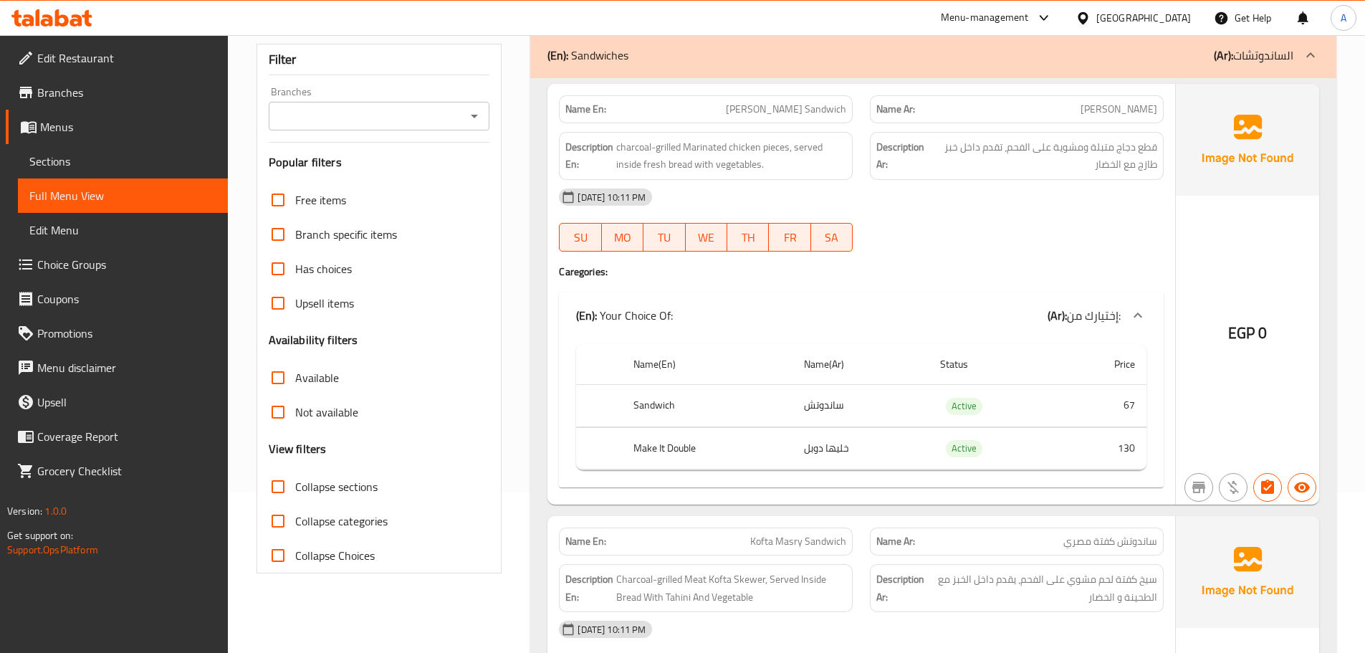
click at [1010, 132] on div "Description Ar: قطع دجاج متبلة ومشوية على الفحم، تقدم داخل خبز طازج مع الخضار" at bounding box center [1017, 156] width 294 height 48
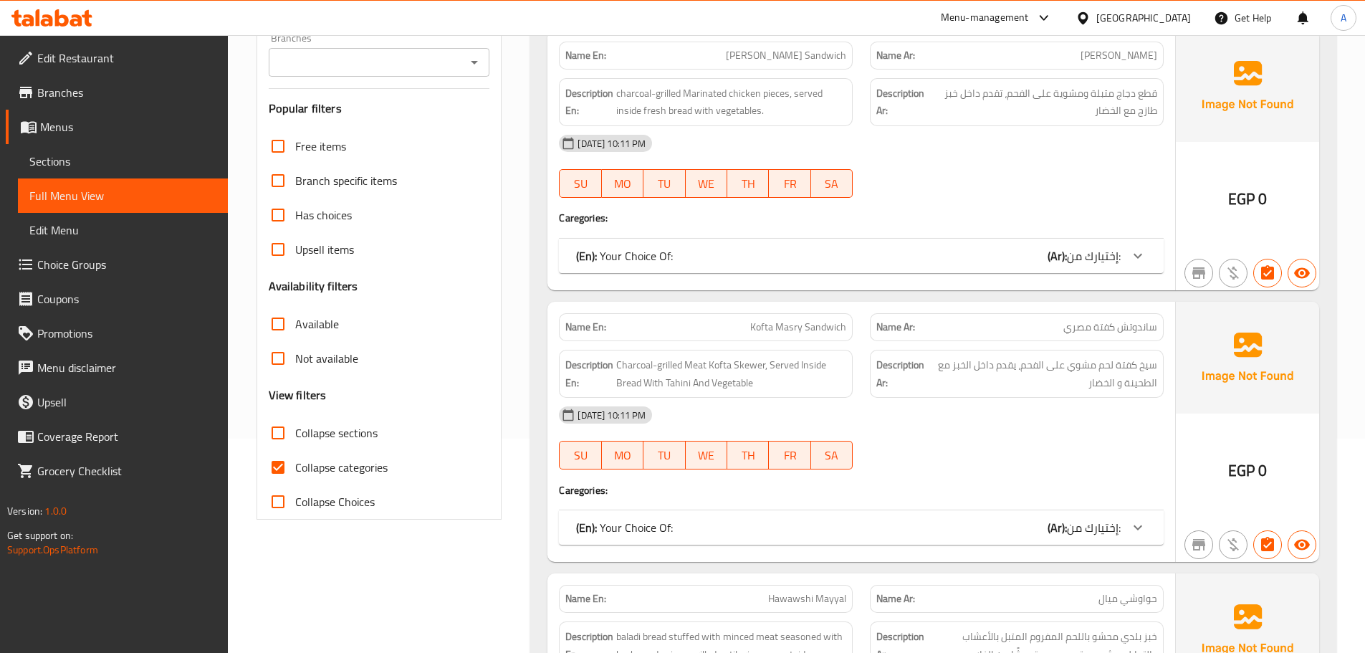
scroll to position [215, 0]
click at [276, 467] on input "Collapse categories" at bounding box center [278, 466] width 34 height 34
checkbox input "false"
